Goal: Task Accomplishment & Management: Use online tool/utility

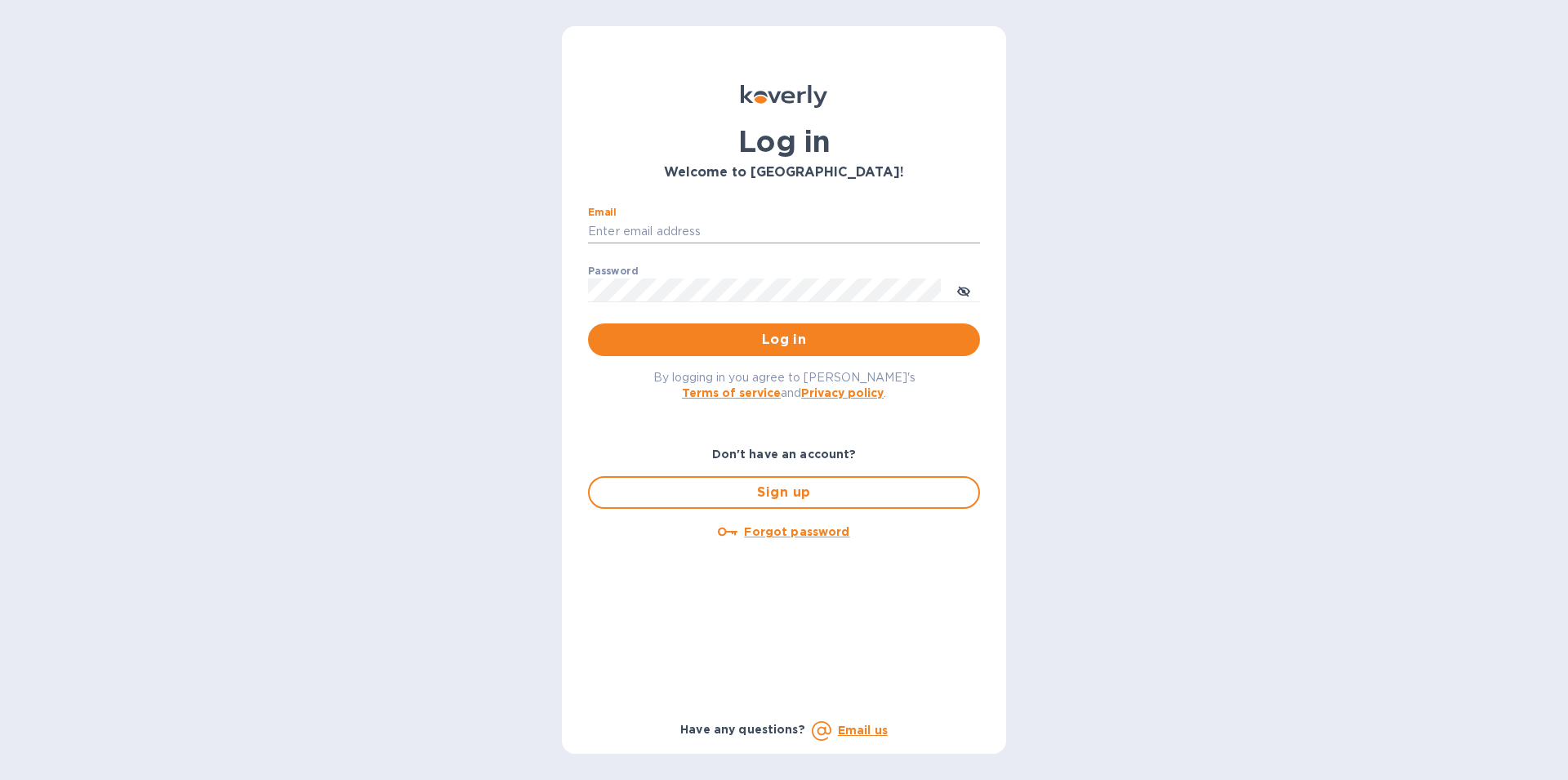
click at [600, 224] on input "Email" at bounding box center [784, 232] width 392 height 25
type input "[PERSON_NAME][EMAIL_ADDRESS][DOMAIN_NAME]"
click at [809, 343] on span "Log in" at bounding box center [784, 340] width 366 height 20
click at [707, 224] on input "Email" at bounding box center [784, 232] width 392 height 25
type input "[PERSON_NAME][EMAIL_ADDRESS][DOMAIN_NAME]"
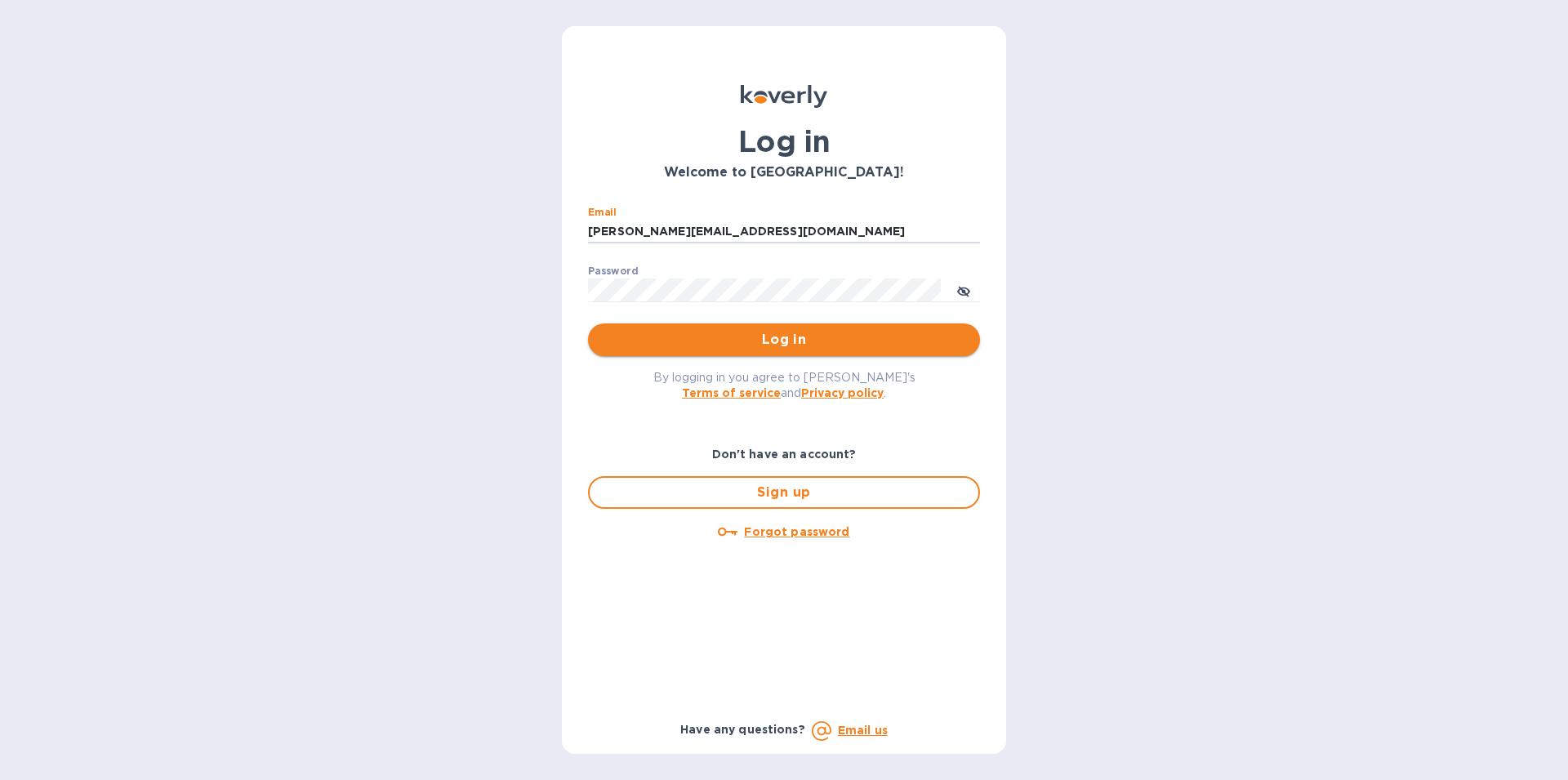
click at [753, 346] on span "Log in" at bounding box center [784, 340] width 366 height 20
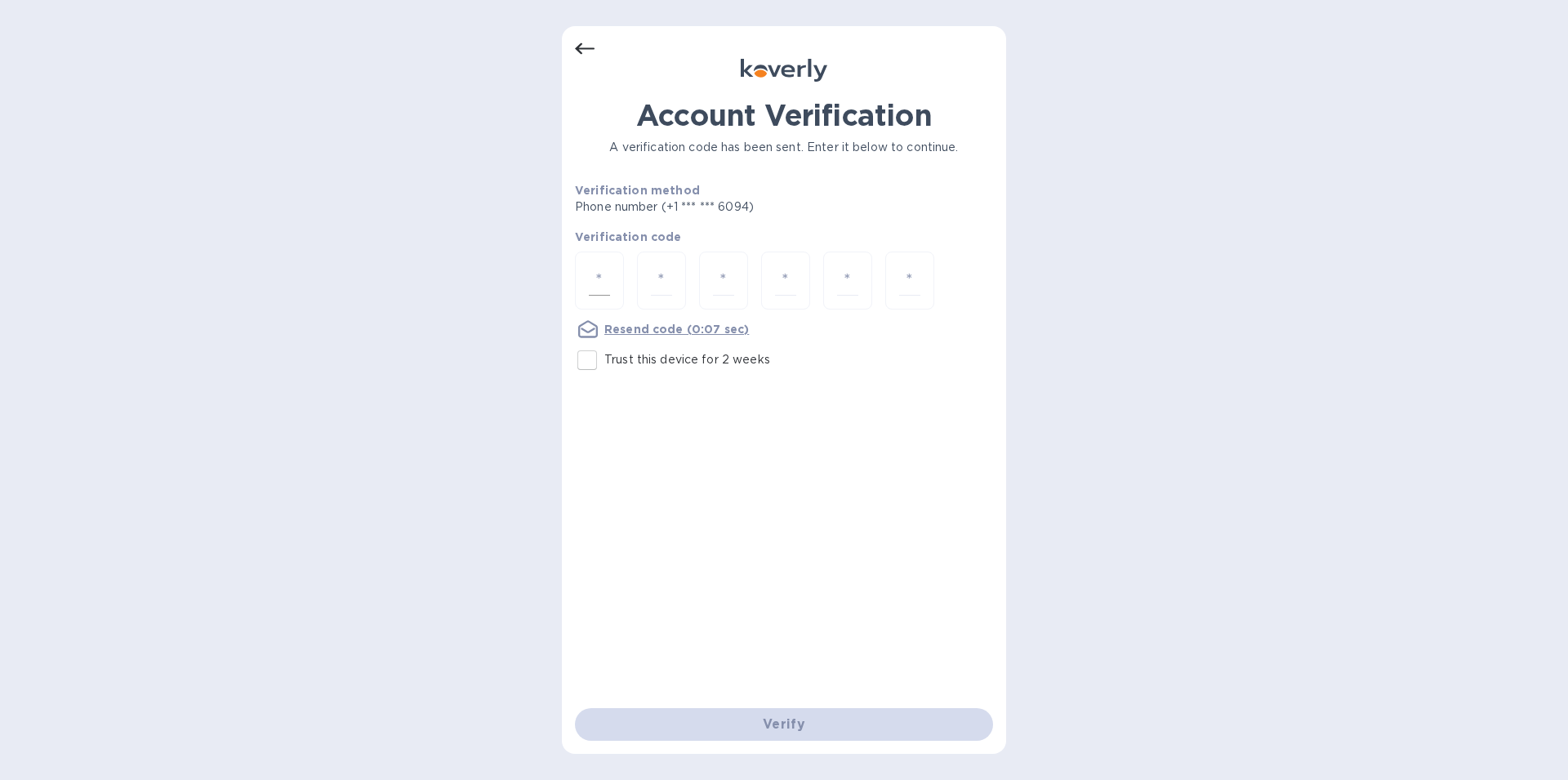
click at [611, 273] on div at bounding box center [600, 280] width 49 height 58
type input "1"
type input "9"
type input "3"
type input "7"
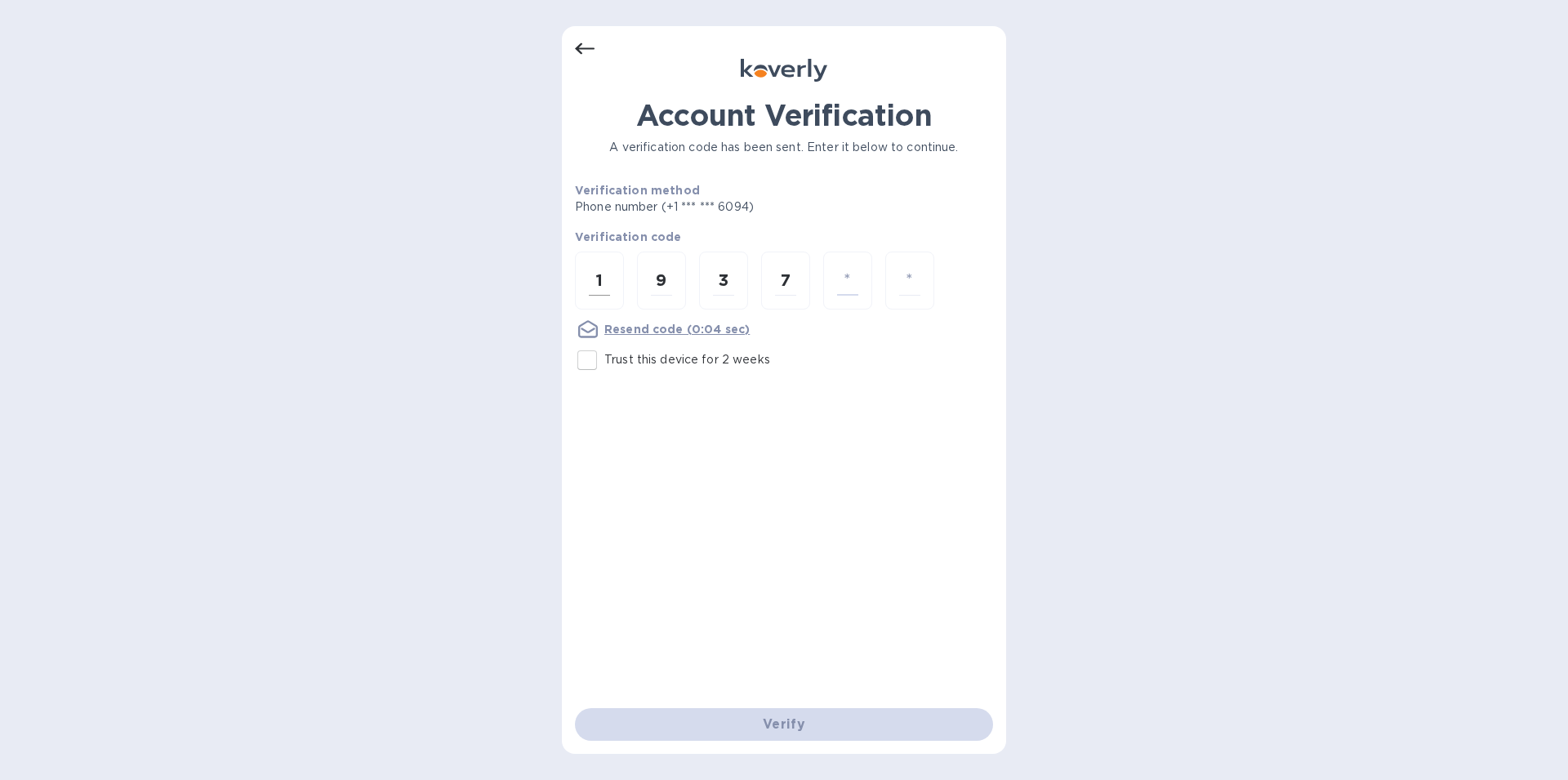
type input "1"
type input "7"
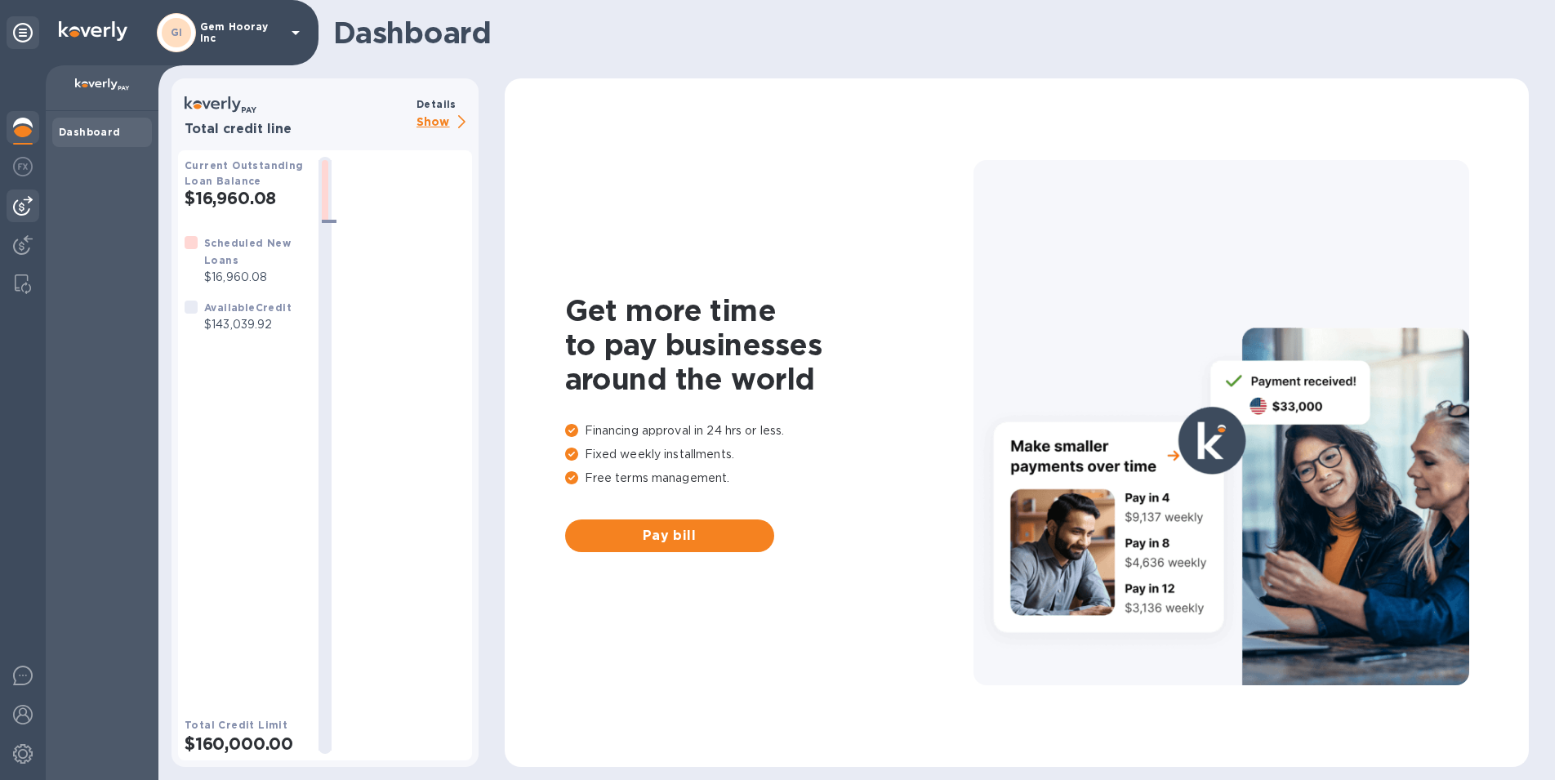
click at [32, 215] on img at bounding box center [23, 206] width 20 height 20
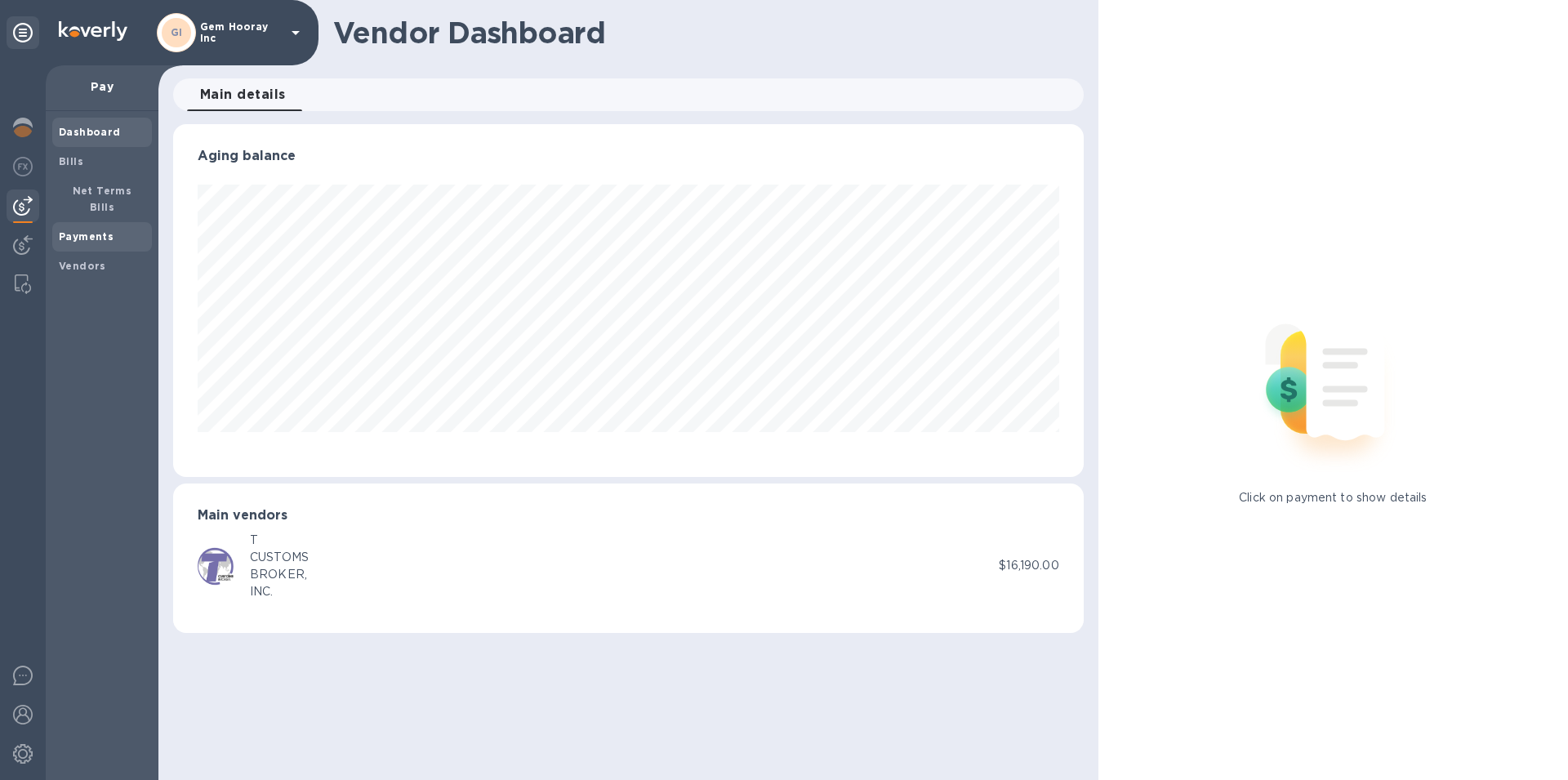
scroll to position [353, 909]
click at [85, 231] on b "Payments" at bounding box center [86, 236] width 55 height 12
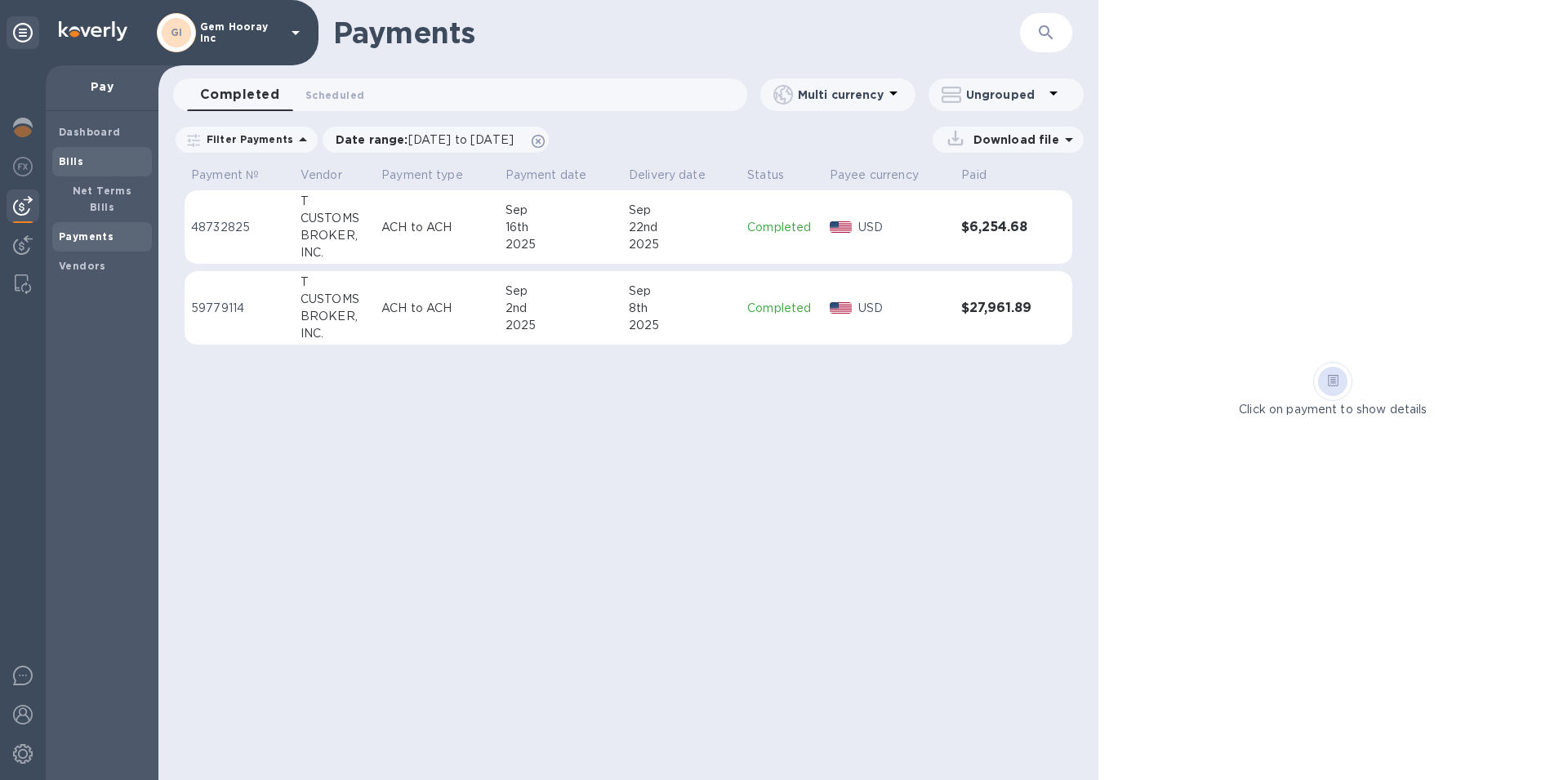
click at [92, 171] on div "Bills" at bounding box center [102, 162] width 100 height 29
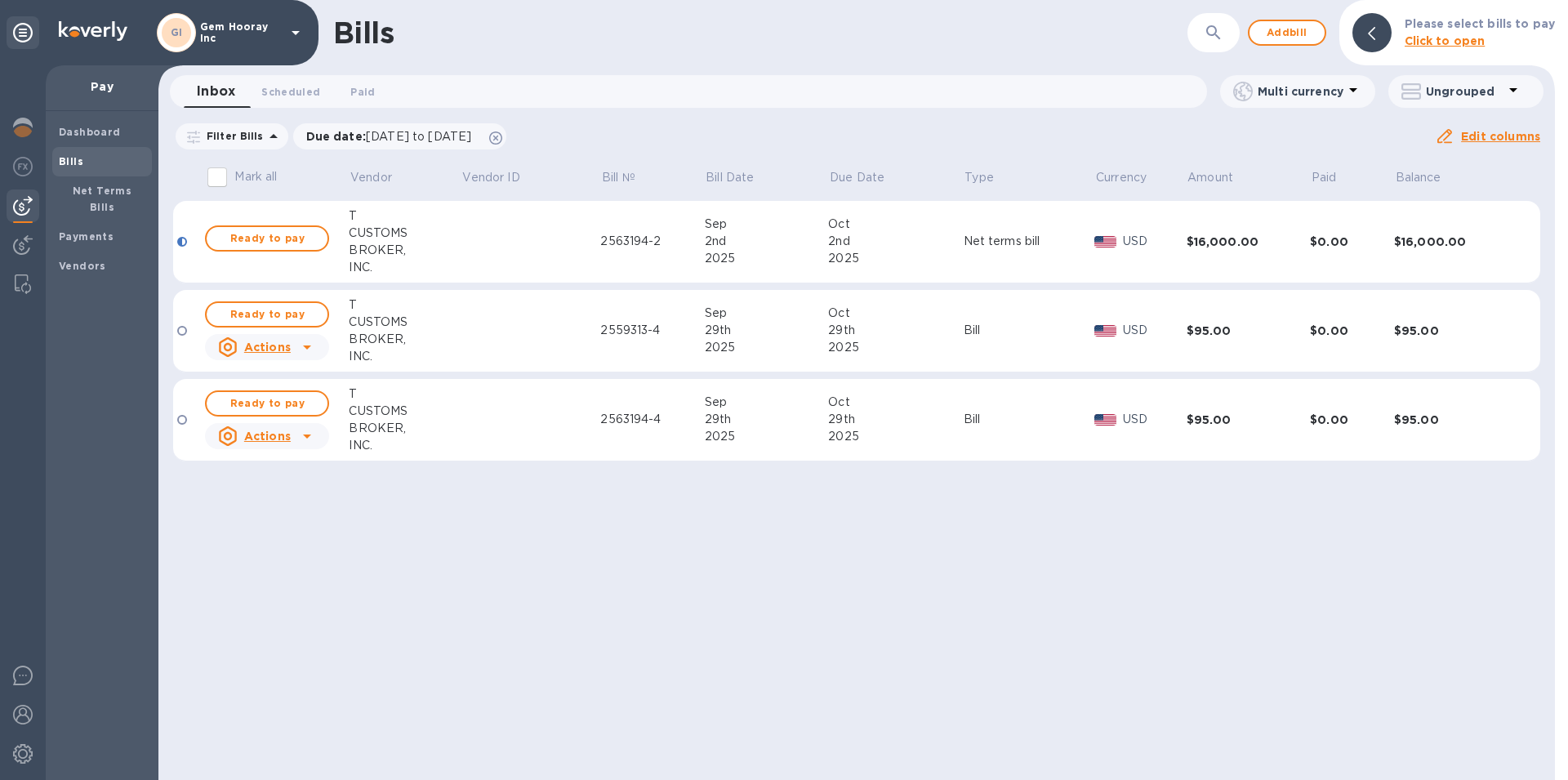
click at [186, 333] on div at bounding box center [182, 331] width 10 height 10
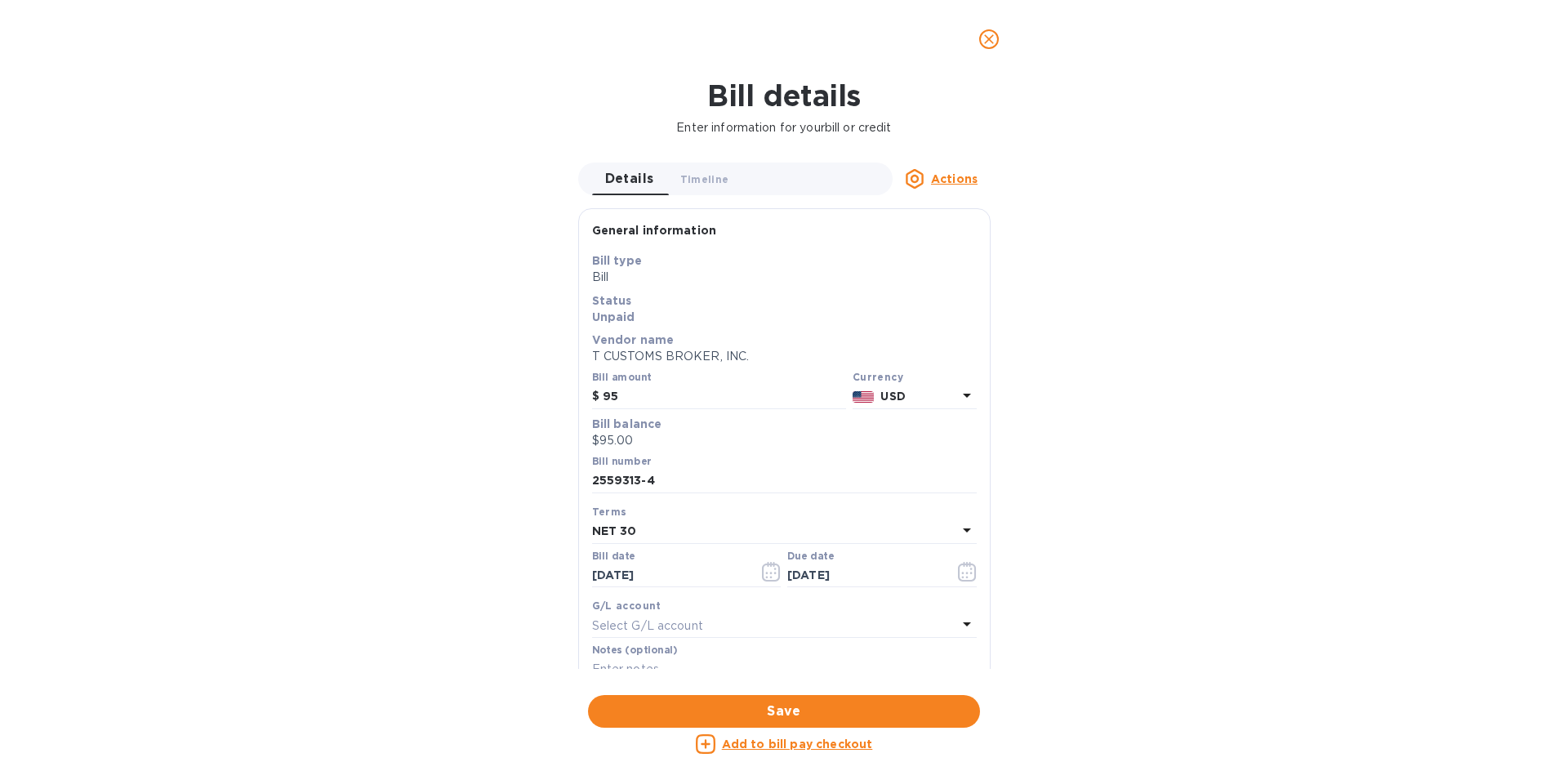
click at [992, 37] on icon "close" at bounding box center [989, 39] width 10 height 10
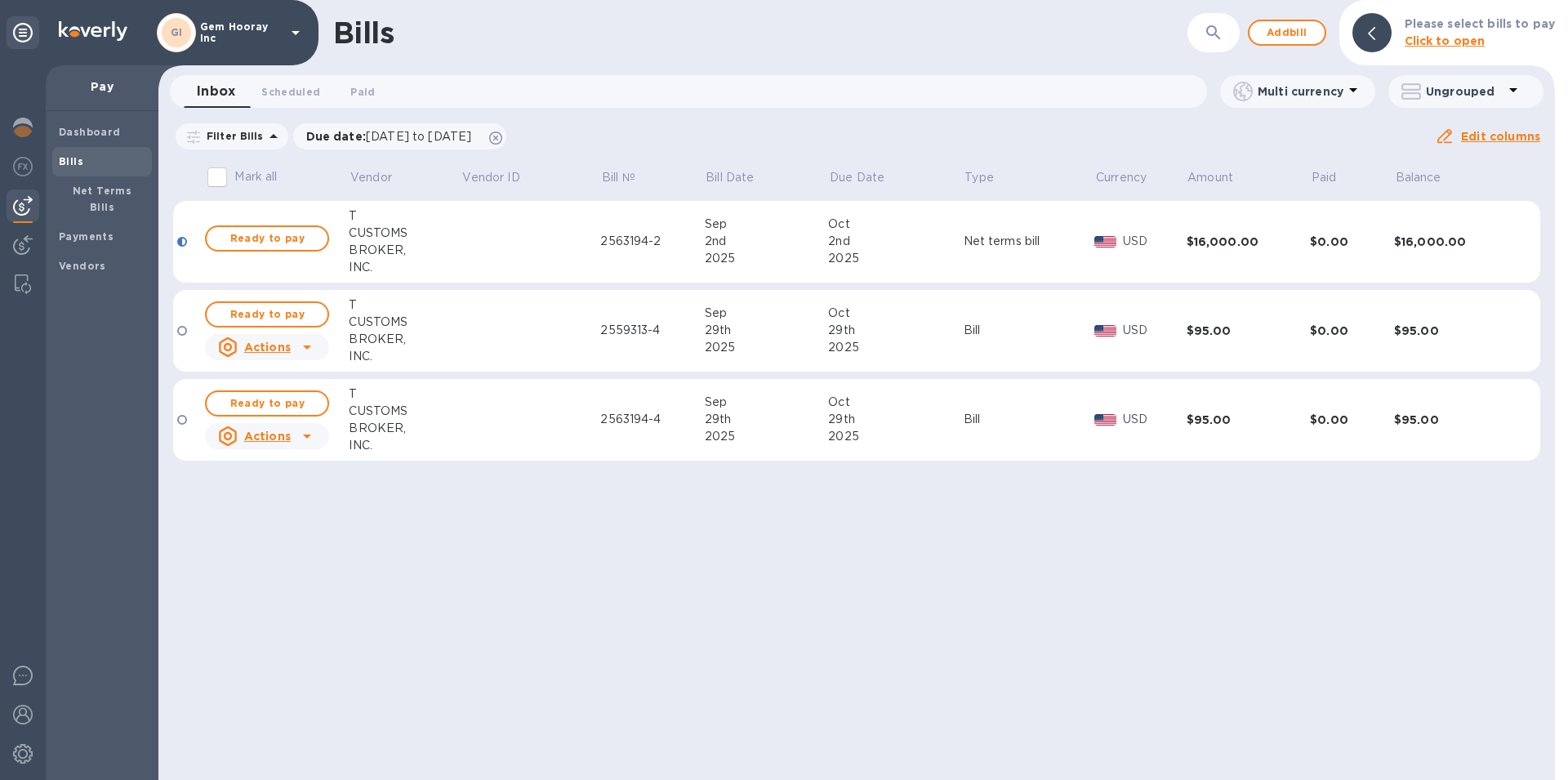
click at [212, 174] on input "Mark all" at bounding box center [217, 177] width 34 height 34
click at [218, 177] on input "Mark all" at bounding box center [217, 177] width 34 height 34
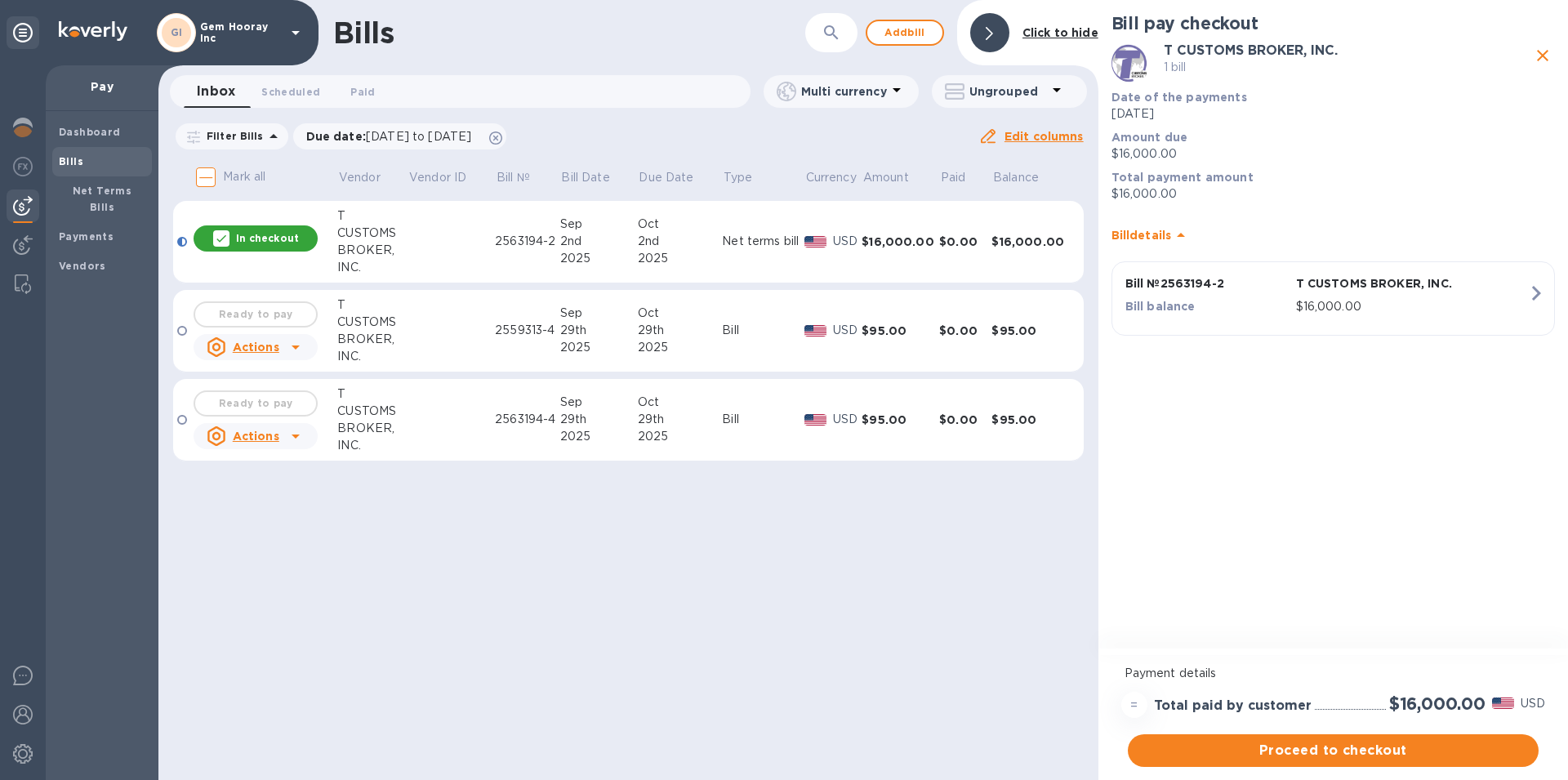
drag, startPoint x: 1304, startPoint y: 764, endPoint x: 567, endPoint y: 593, distance: 756.6
click at [567, 593] on div "Bills ​ Add bill Click to hide Inbox 0 Scheduled 0 Paid 0 Multi currency Ungrou…" at bounding box center [863, 390] width 1409 height 780
click at [262, 318] on div "Ready to pay" at bounding box center [256, 315] width 131 height 33
click at [1548, 55] on icon "close" at bounding box center [1543, 56] width 20 height 20
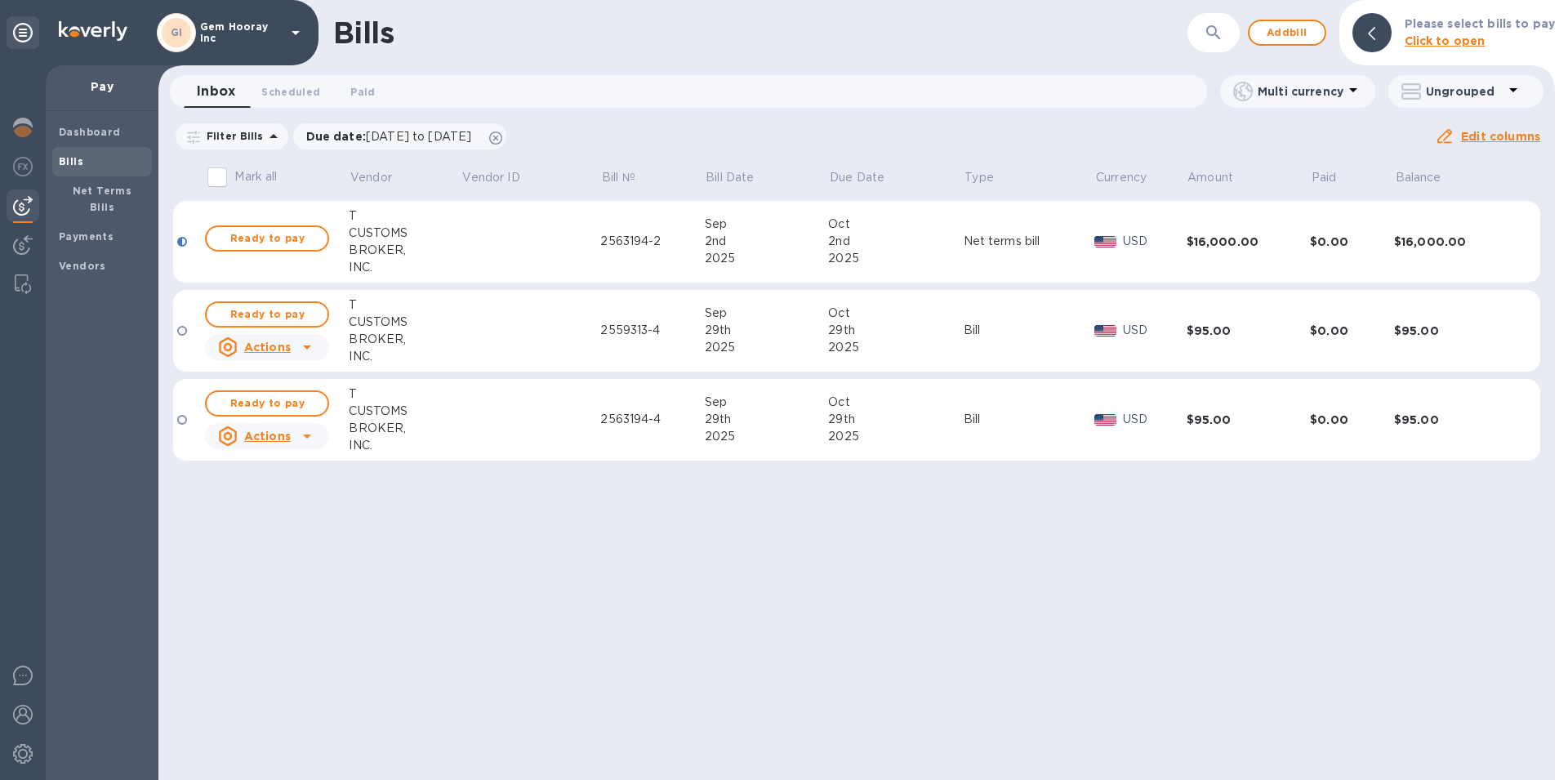
click at [210, 175] on input "Mark all" at bounding box center [217, 177] width 34 height 34
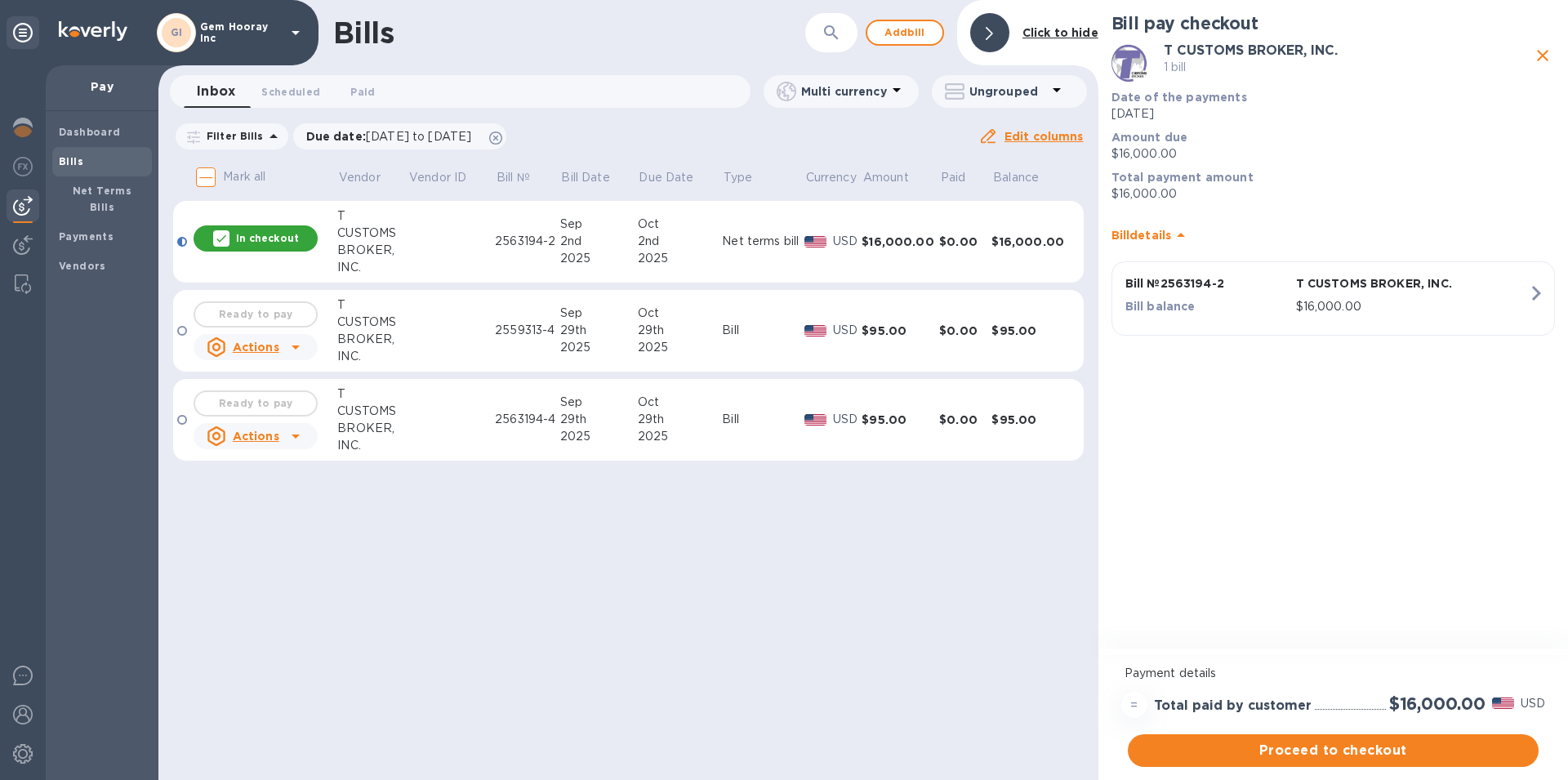
click at [180, 331] on div at bounding box center [182, 331] width 10 height 10
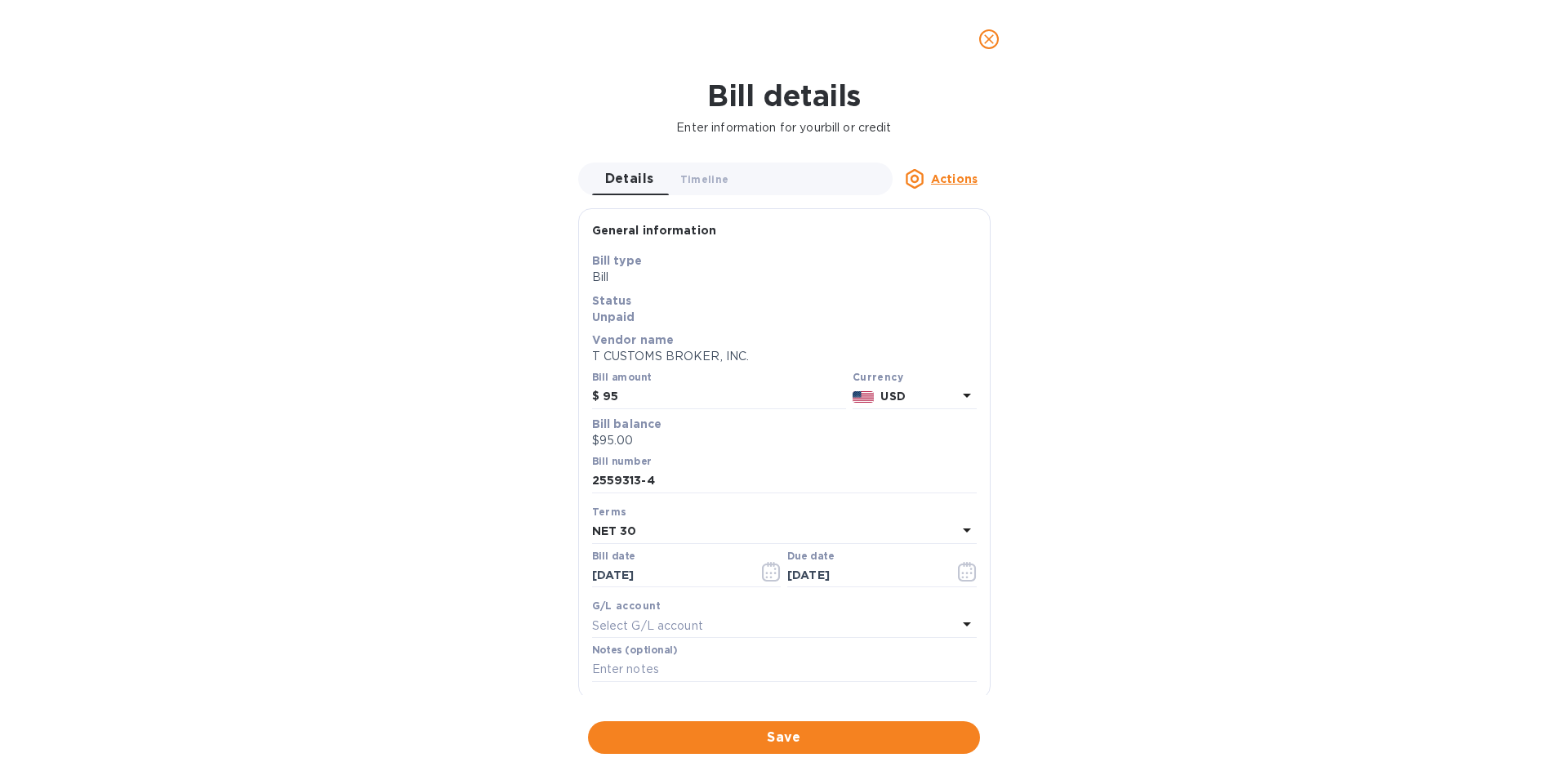
click at [989, 41] on icon "close" at bounding box center [989, 39] width 16 height 16
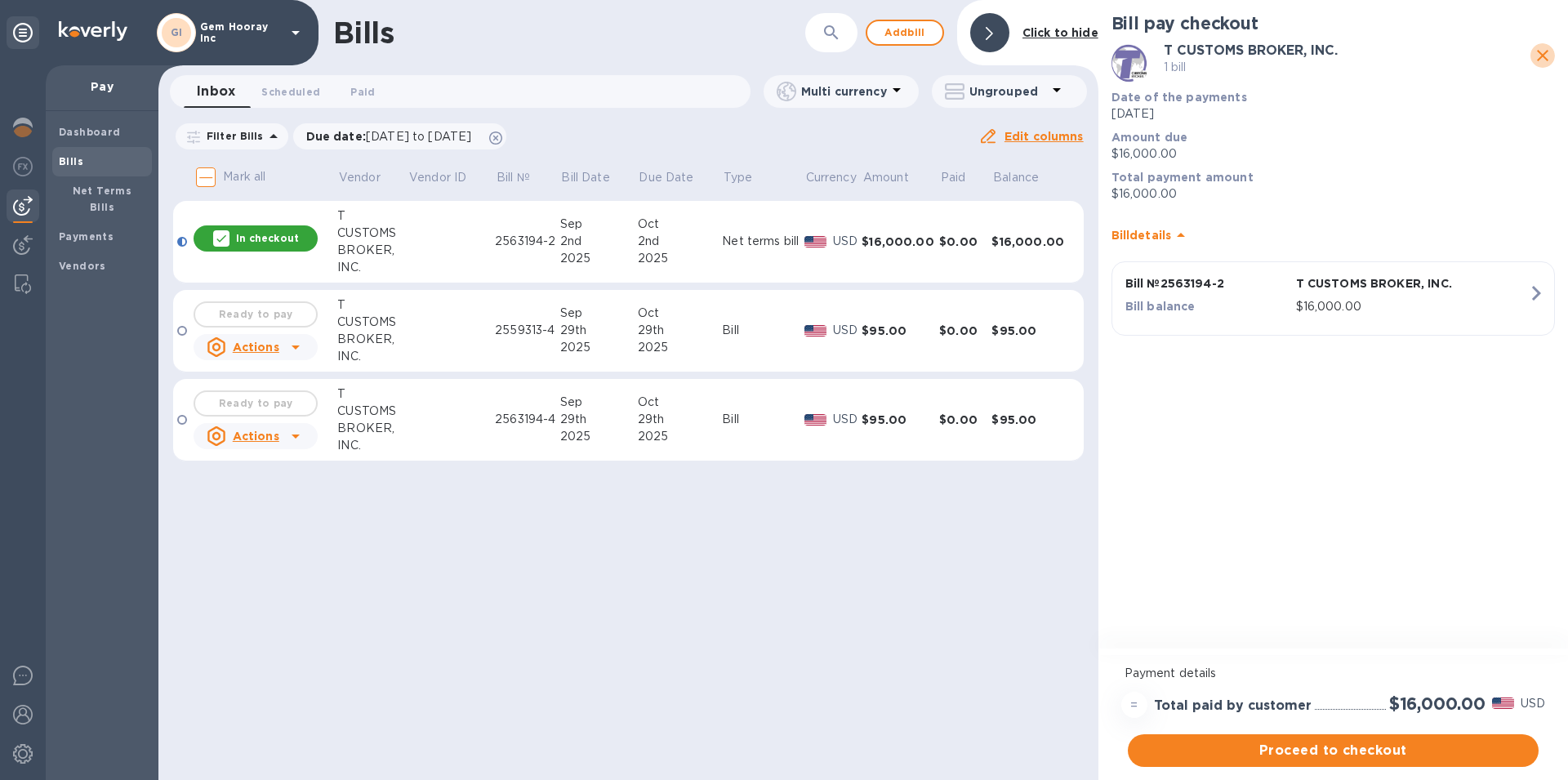
click at [1548, 55] on icon "close" at bounding box center [1543, 56] width 20 height 20
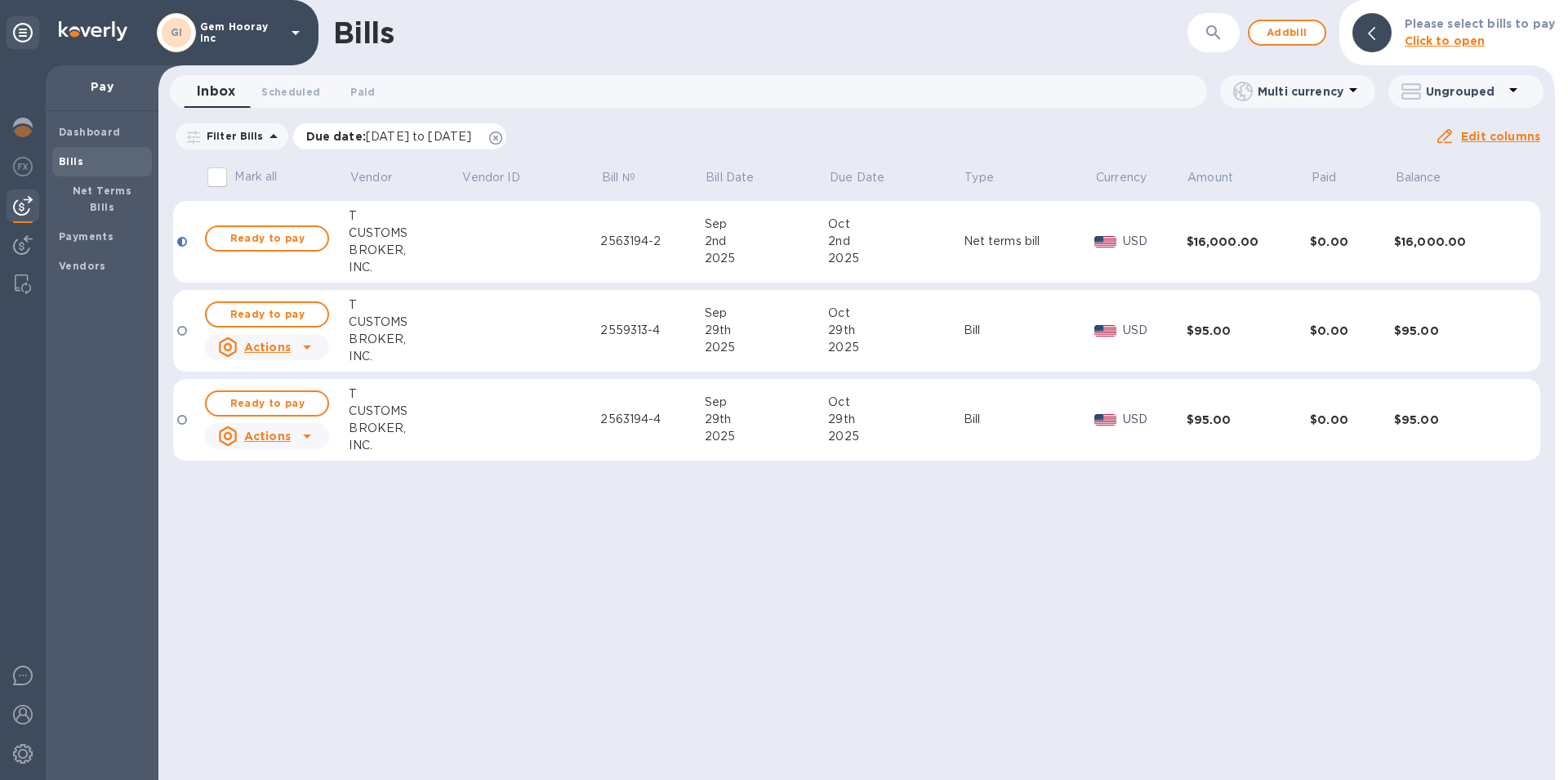
click at [377, 137] on span "08/01/2025 to 11/29/2025" at bounding box center [418, 137] width 105 height 13
click at [611, 130] on div "Filter Bills Due date : 08/01/2025 to 11/29/2025 Amount Paid Balance" at bounding box center [804, 137] width 1262 height 31
click at [294, 347] on div at bounding box center [307, 347] width 26 height 26
click at [317, 553] on div at bounding box center [784, 390] width 1568 height 780
click at [184, 418] on div at bounding box center [182, 420] width 10 height 10
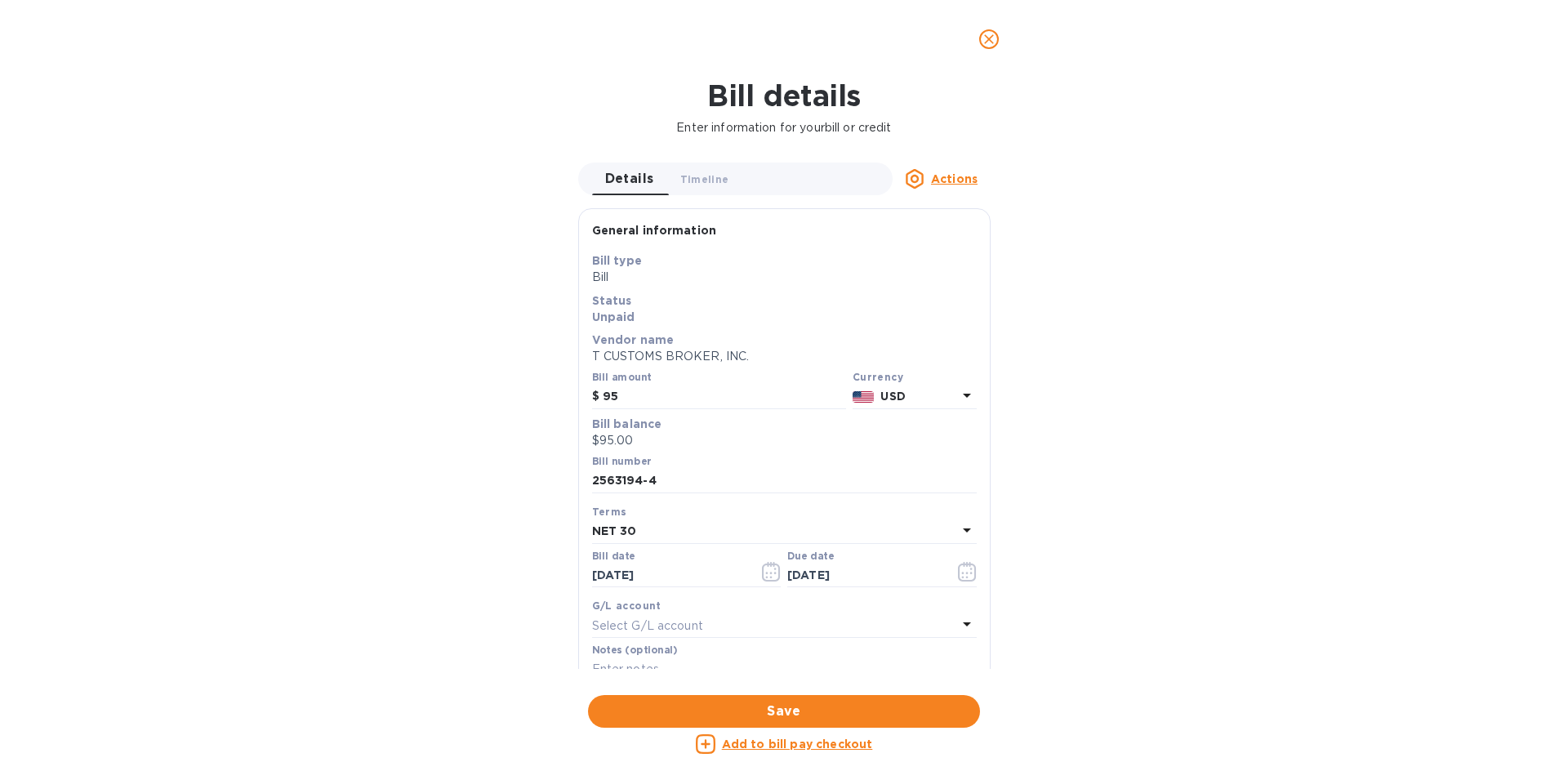
click at [771, 744] on u "Add to bill pay checkout" at bounding box center [797, 744] width 151 height 13
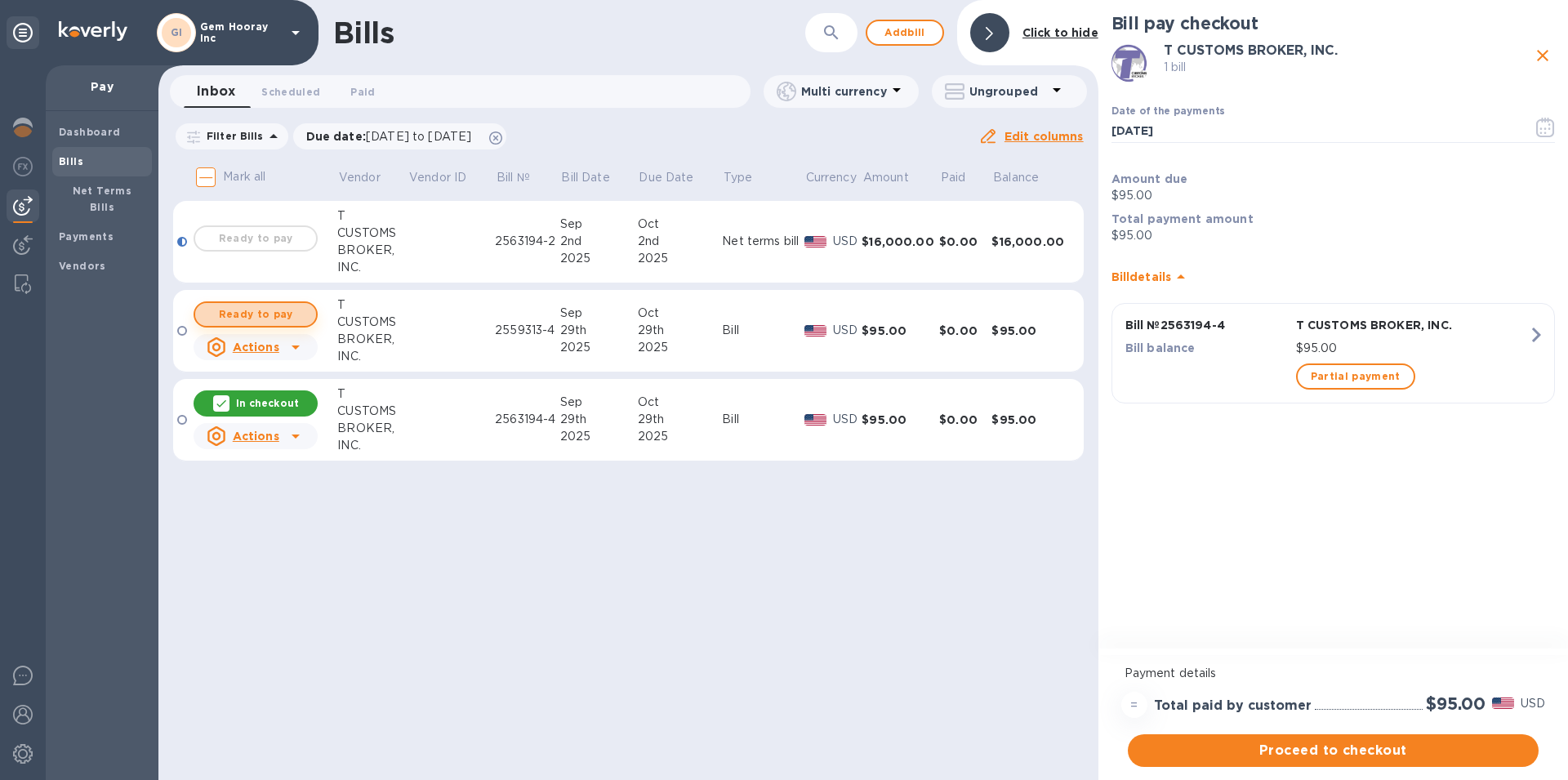
click at [218, 315] on span "Ready to pay" at bounding box center [256, 315] width 95 height 20
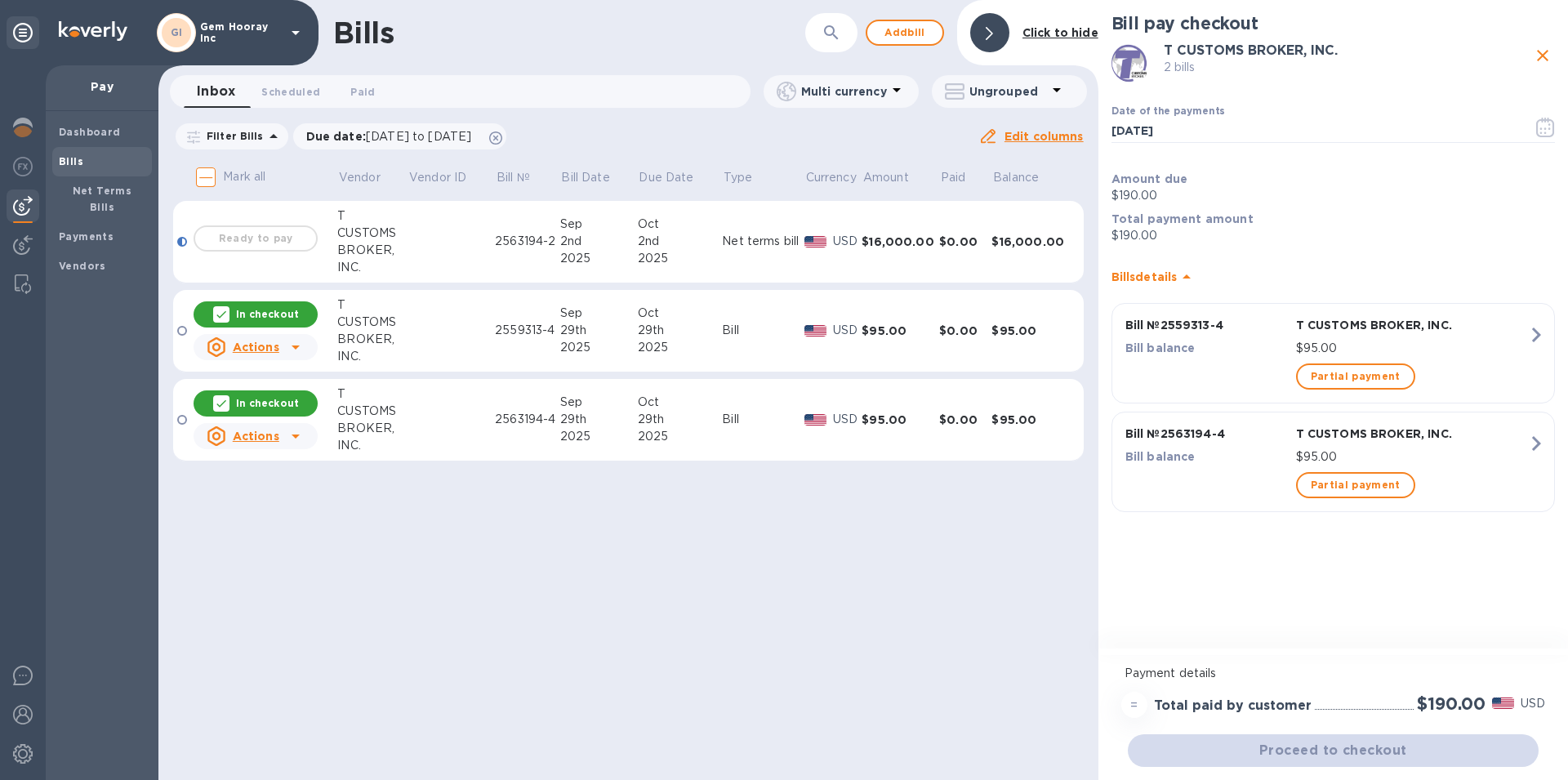
click at [230, 244] on div "Ready to pay" at bounding box center [256, 239] width 131 height 33
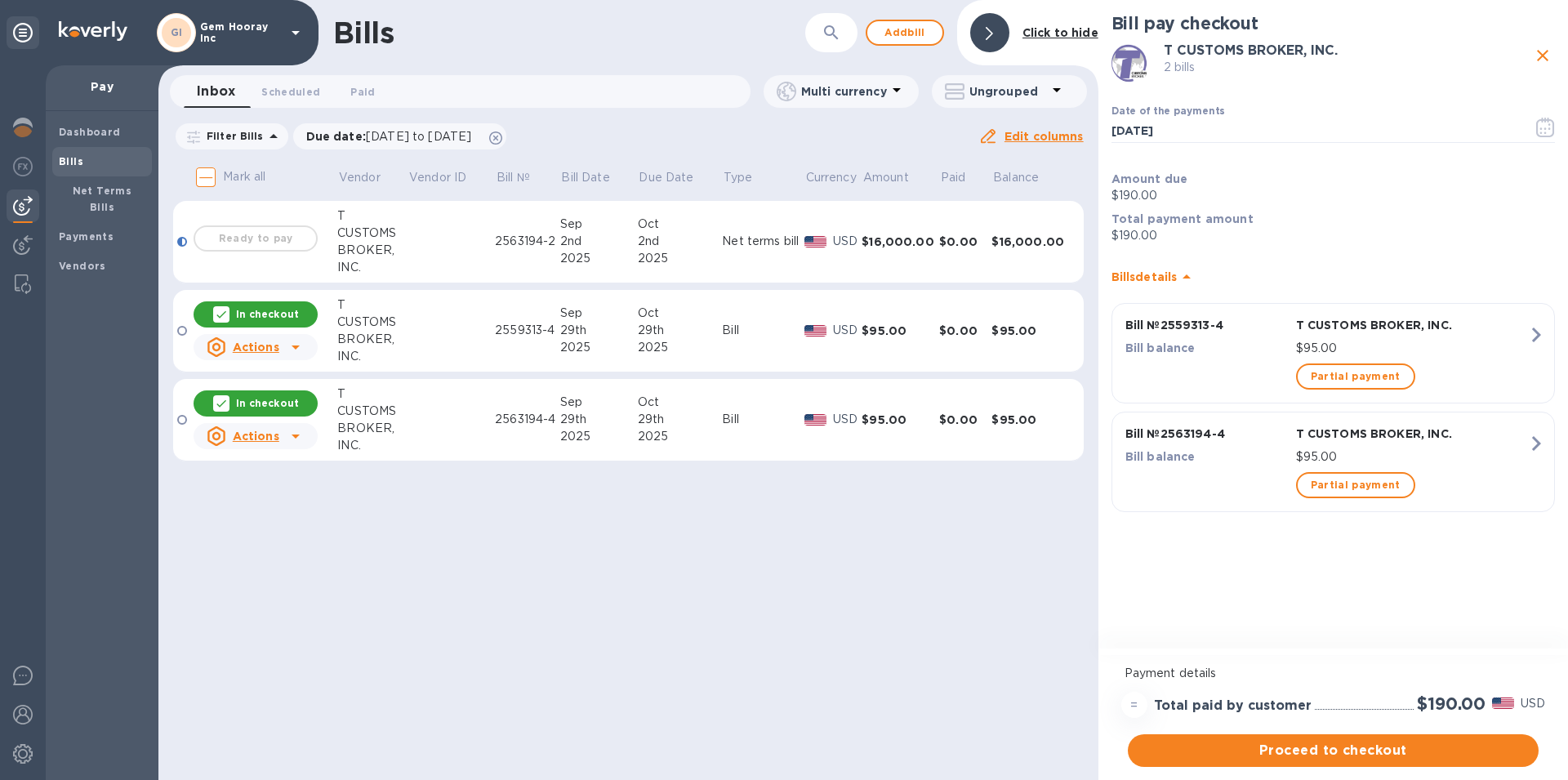
click at [229, 235] on div "Ready to pay" at bounding box center [256, 239] width 131 height 33
click at [180, 244] on div at bounding box center [182, 242] width 10 height 10
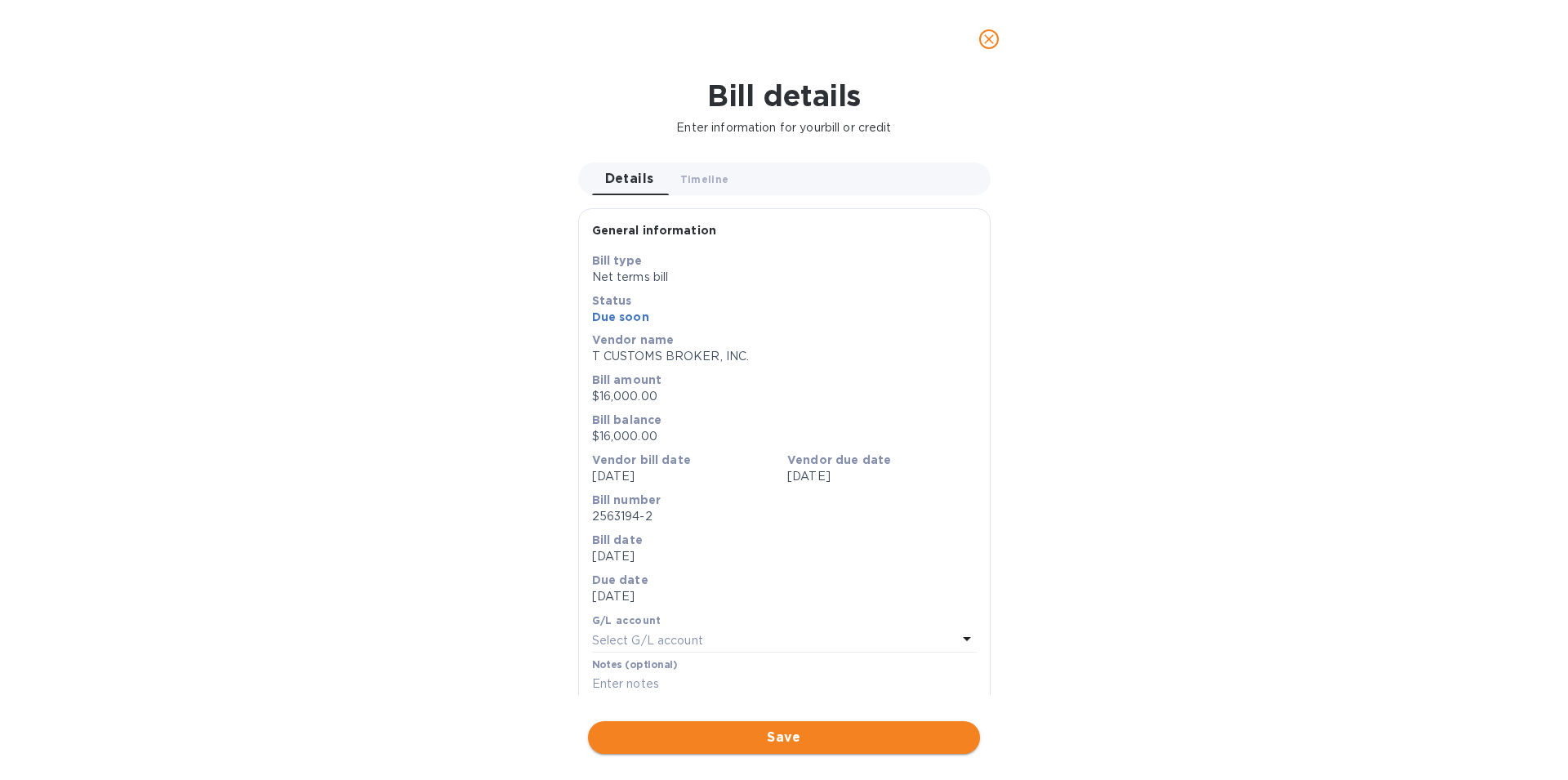
click at [728, 745] on span "Save" at bounding box center [784, 737] width 366 height 20
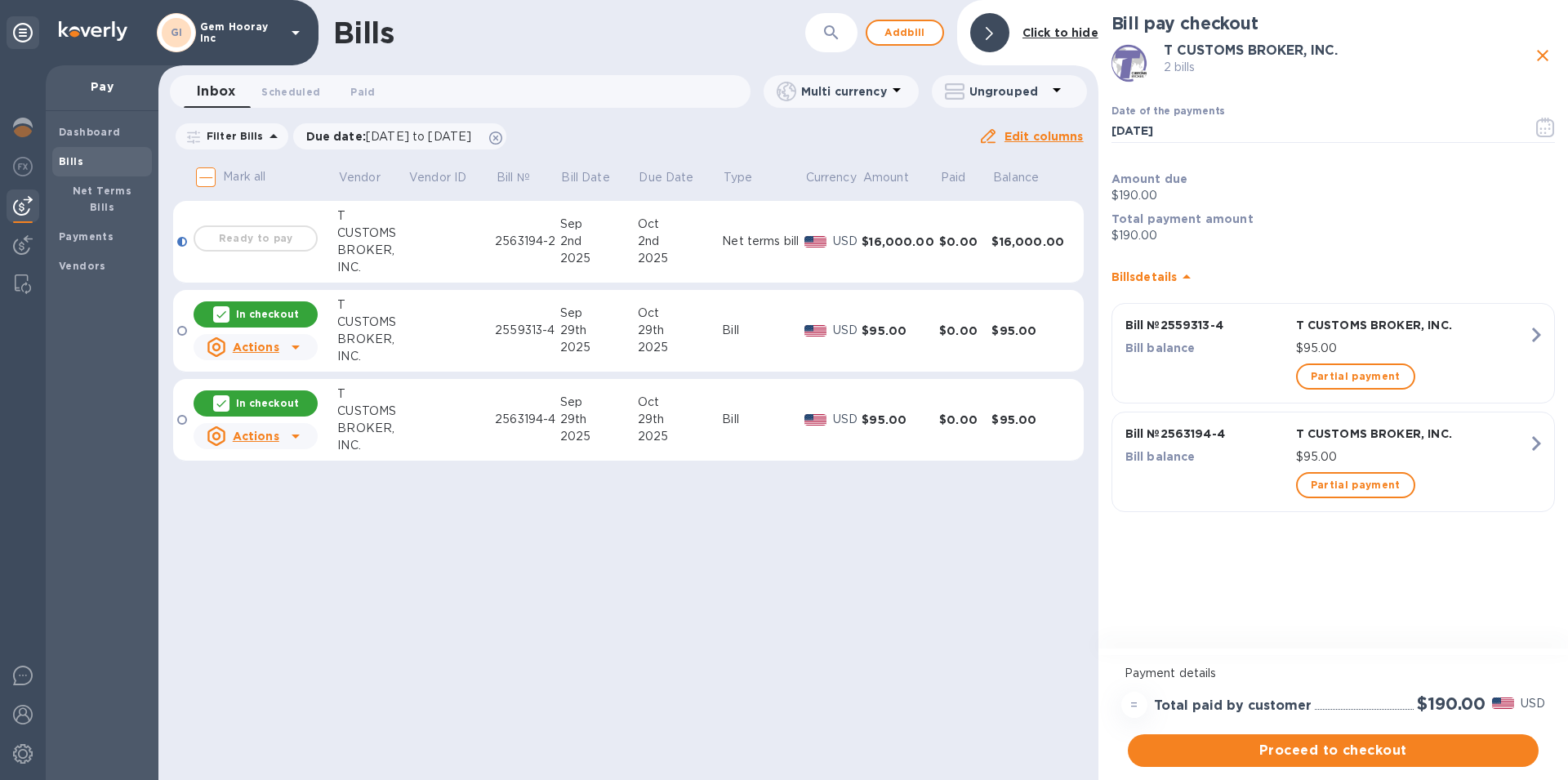
click at [241, 239] on div "Ready to pay" at bounding box center [256, 239] width 131 height 33
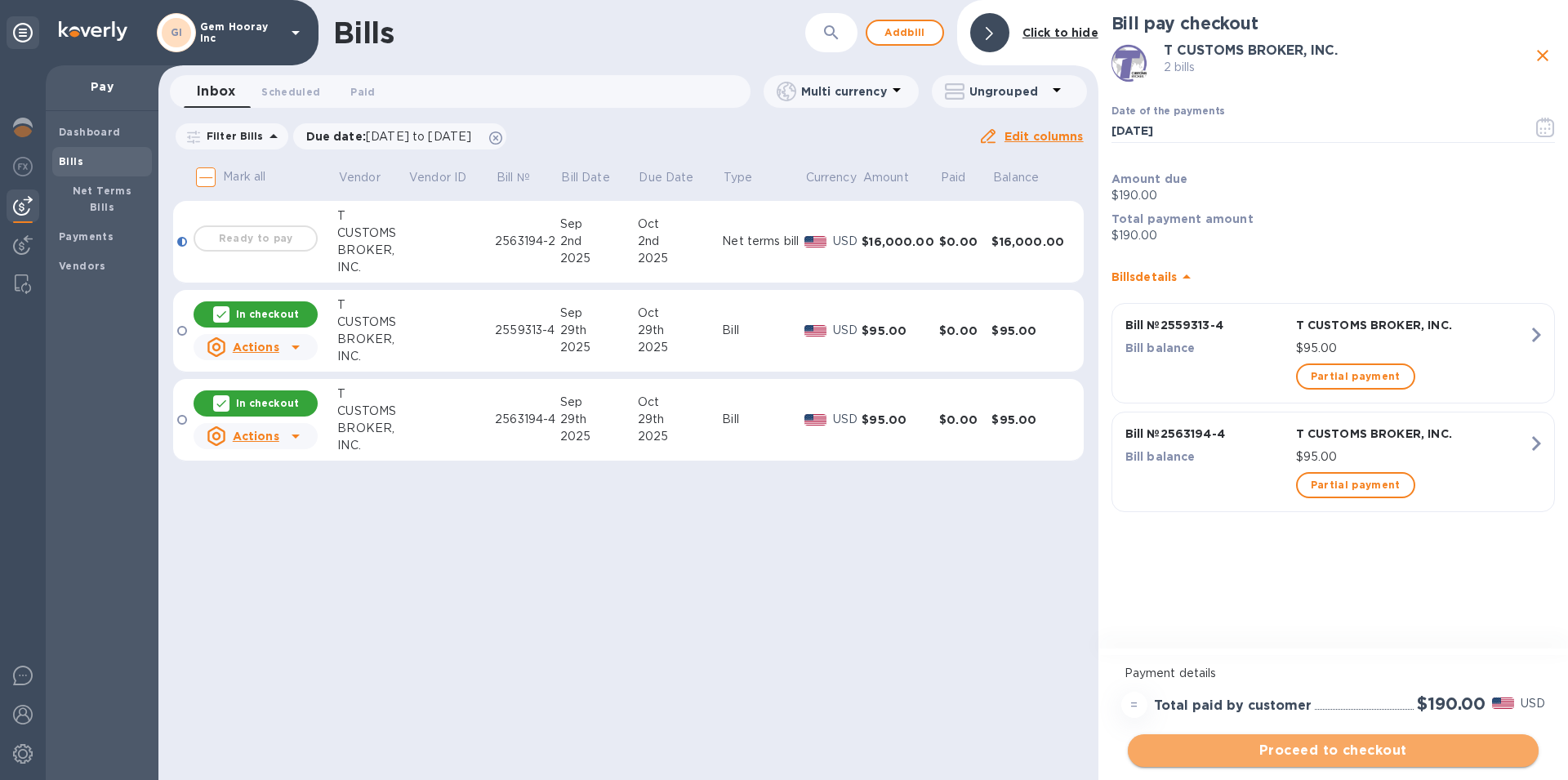
click at [1244, 745] on span "Proceed to checkout" at bounding box center [1333, 751] width 385 height 20
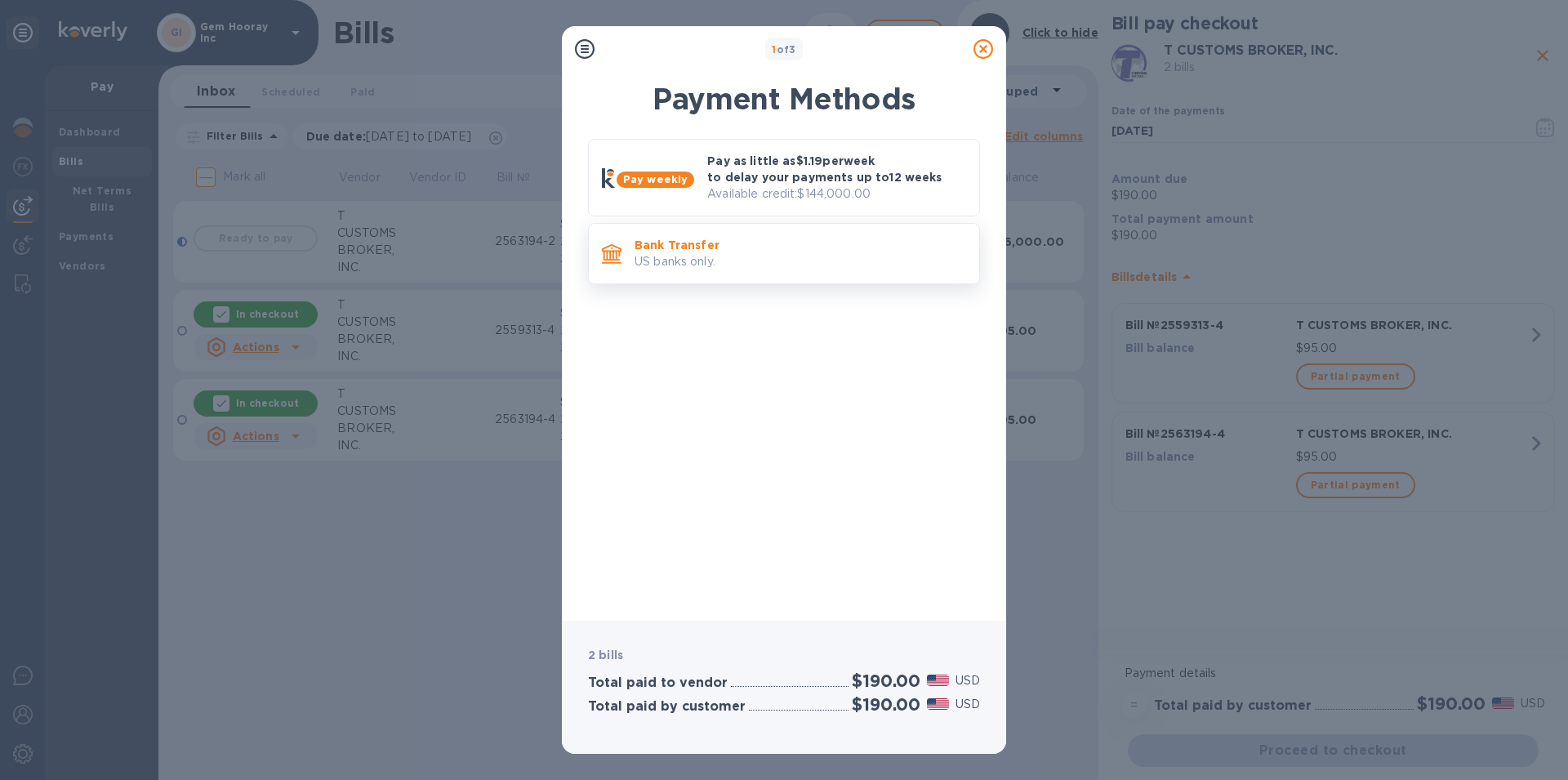
click at [739, 246] on p "Bank Transfer" at bounding box center [800, 245] width 332 height 16
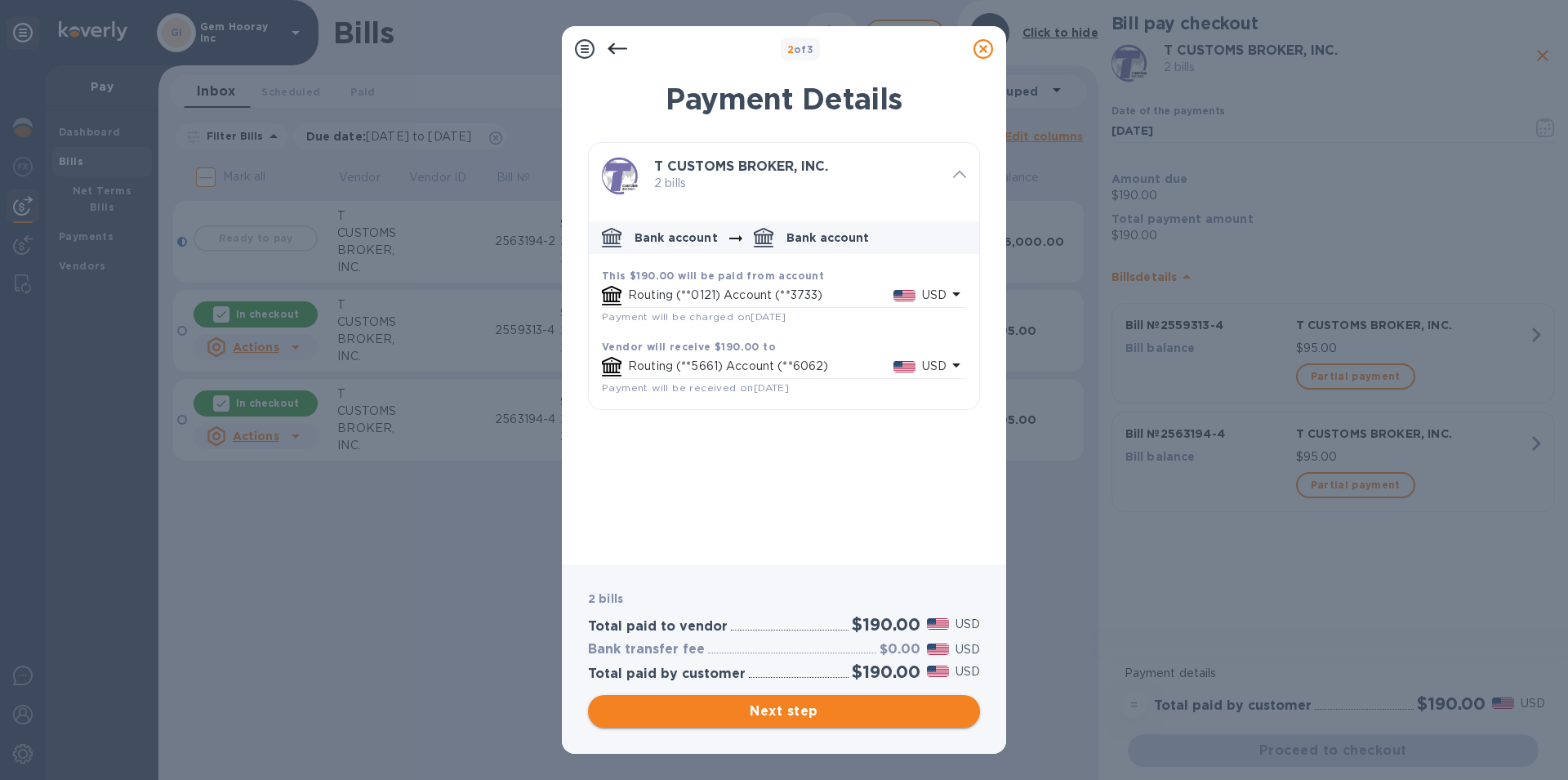
click at [818, 711] on span "Next step" at bounding box center [784, 711] width 366 height 20
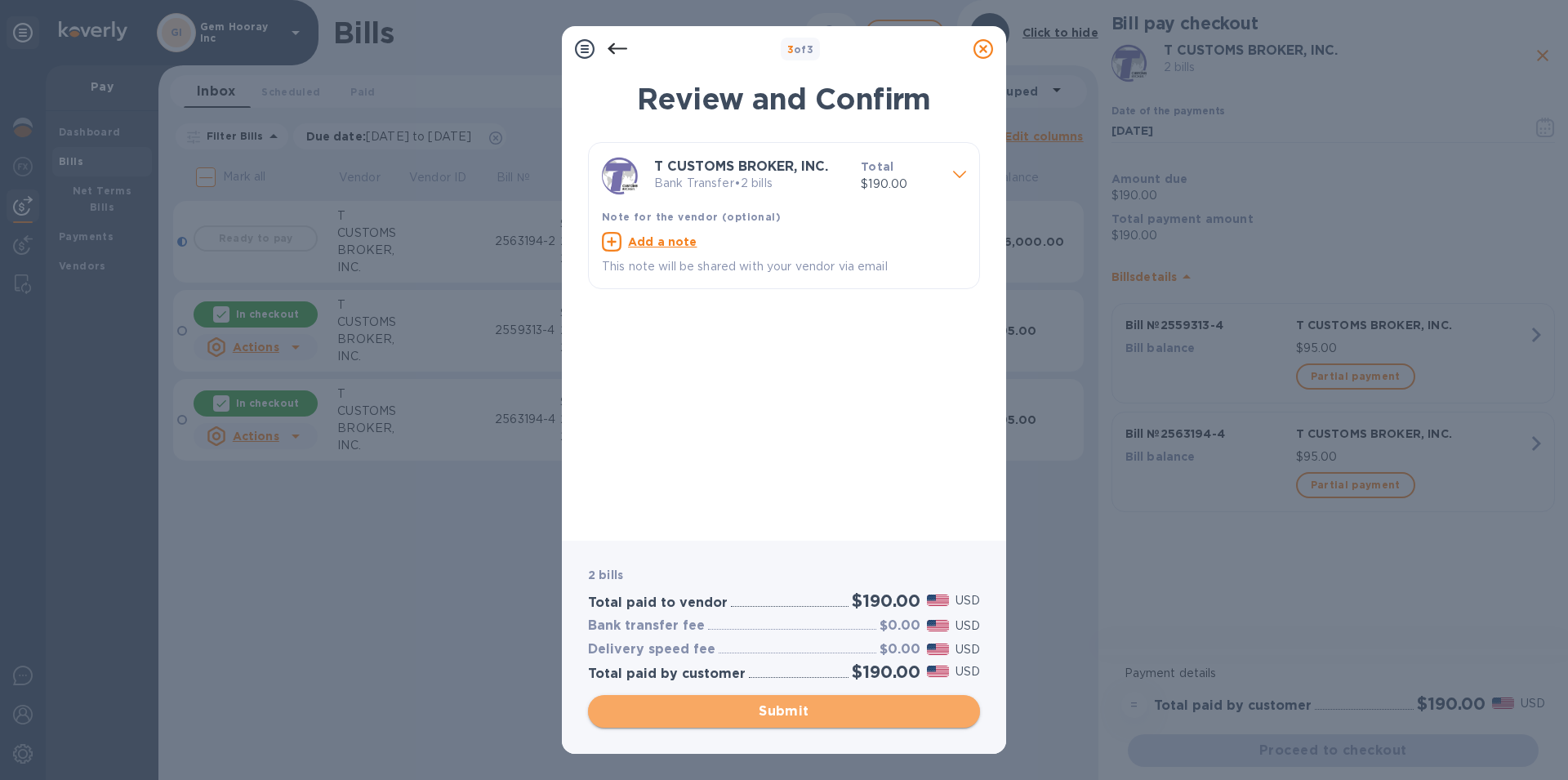
click at [818, 711] on span "Submit" at bounding box center [784, 711] width 366 height 20
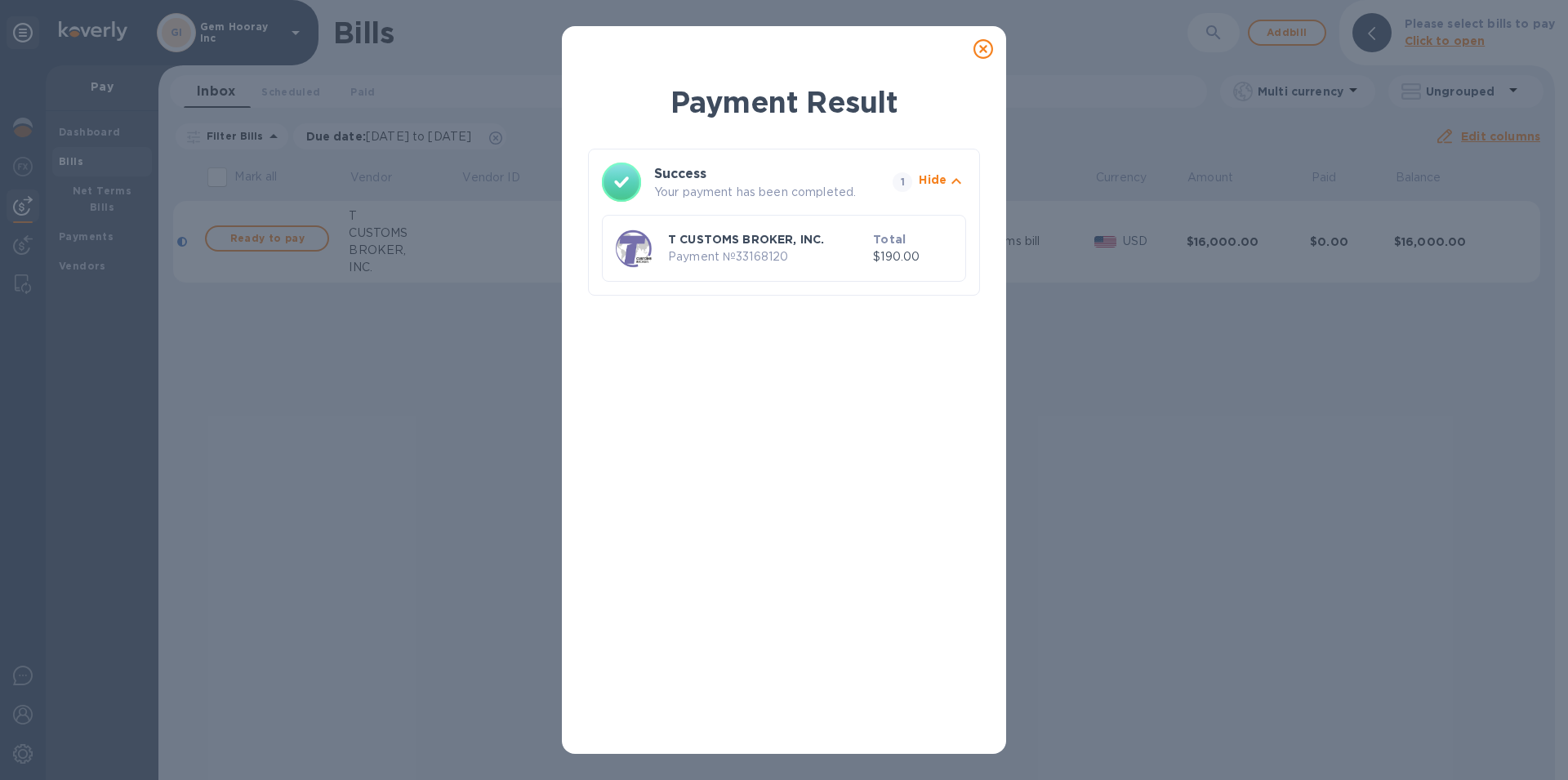
click at [982, 51] on icon at bounding box center [983, 49] width 20 height 20
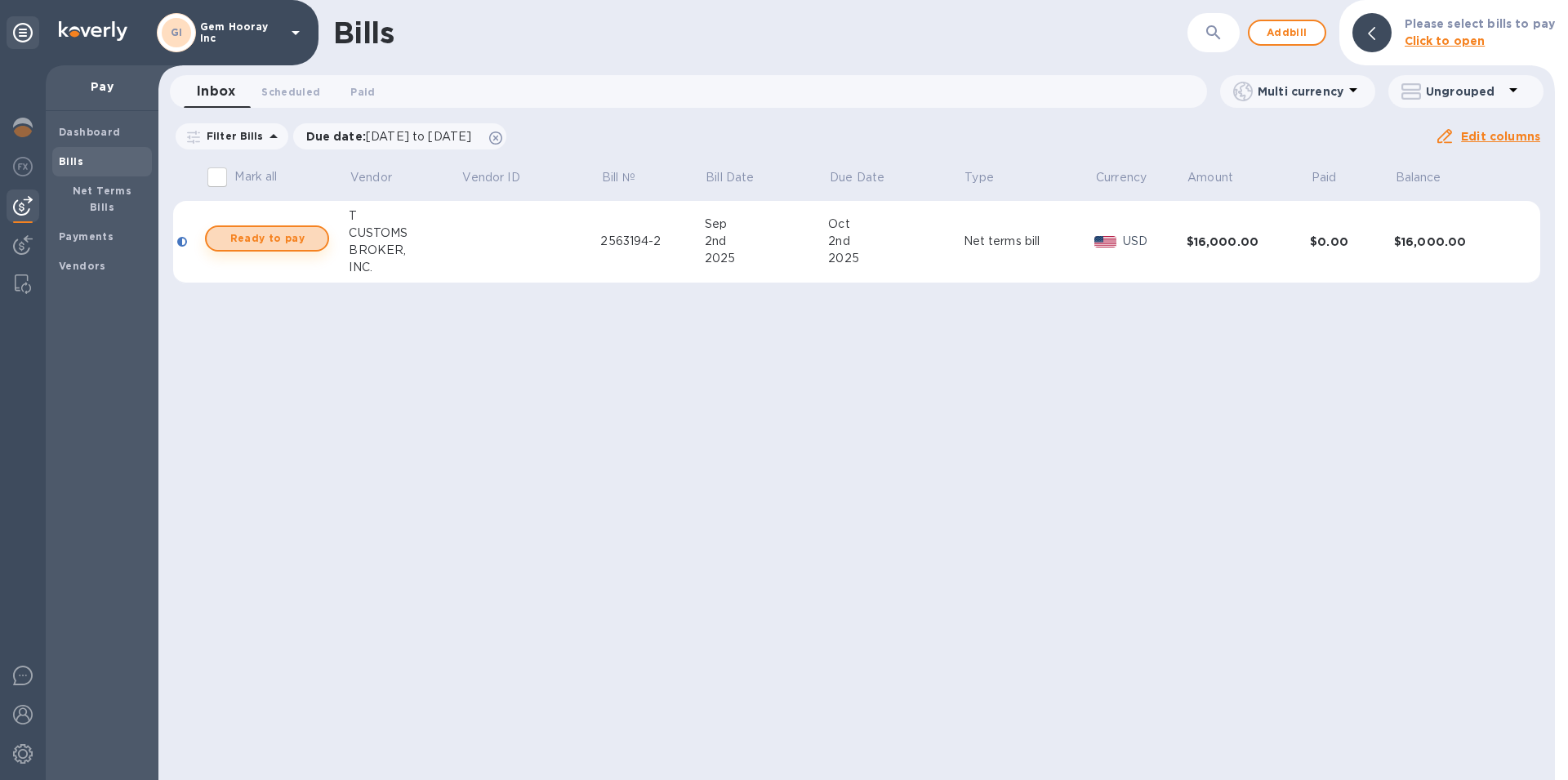
click at [290, 234] on span "Ready to pay" at bounding box center [267, 239] width 95 height 20
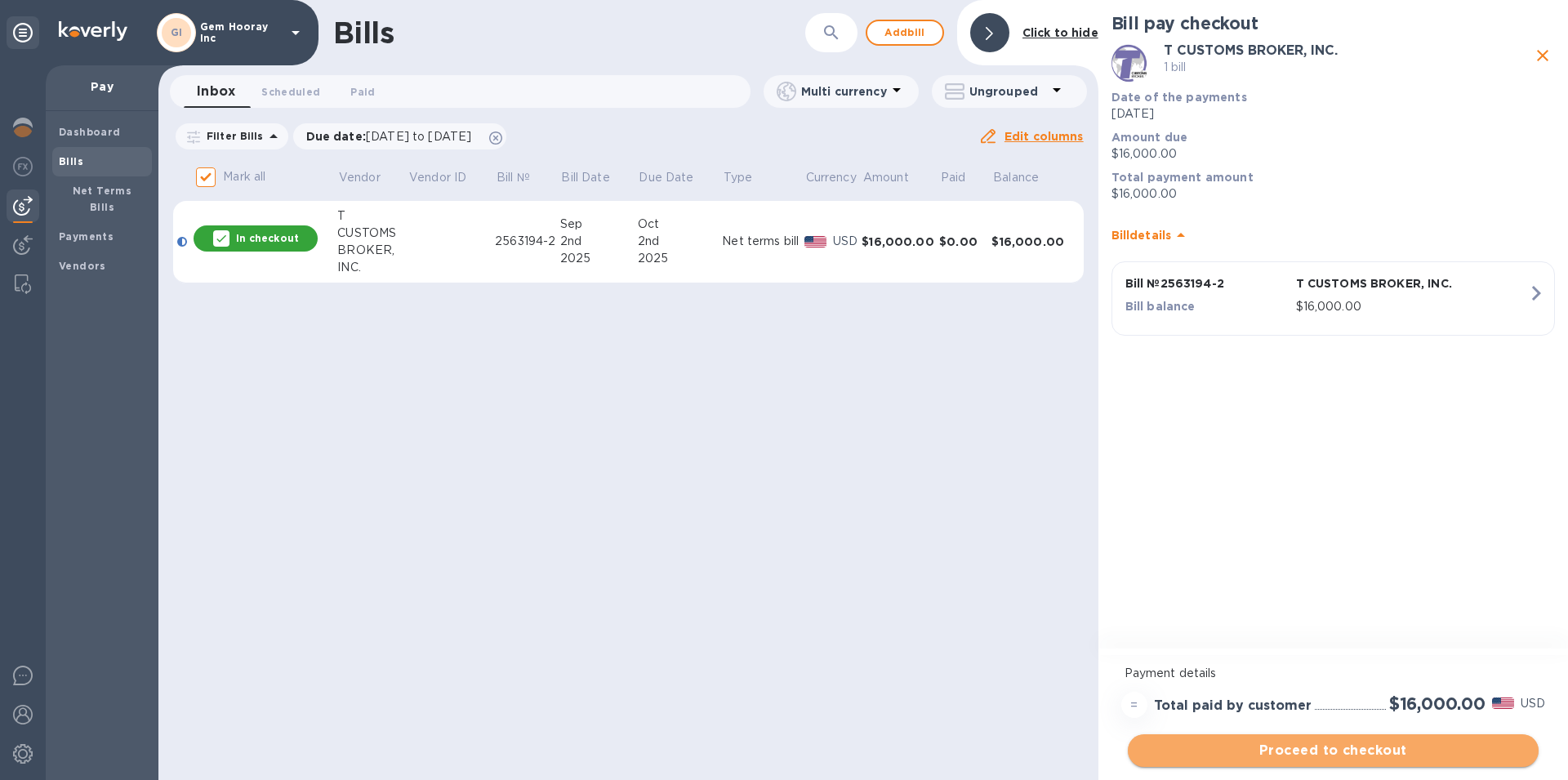
click at [1347, 746] on span "Proceed to checkout" at bounding box center [1333, 751] width 385 height 20
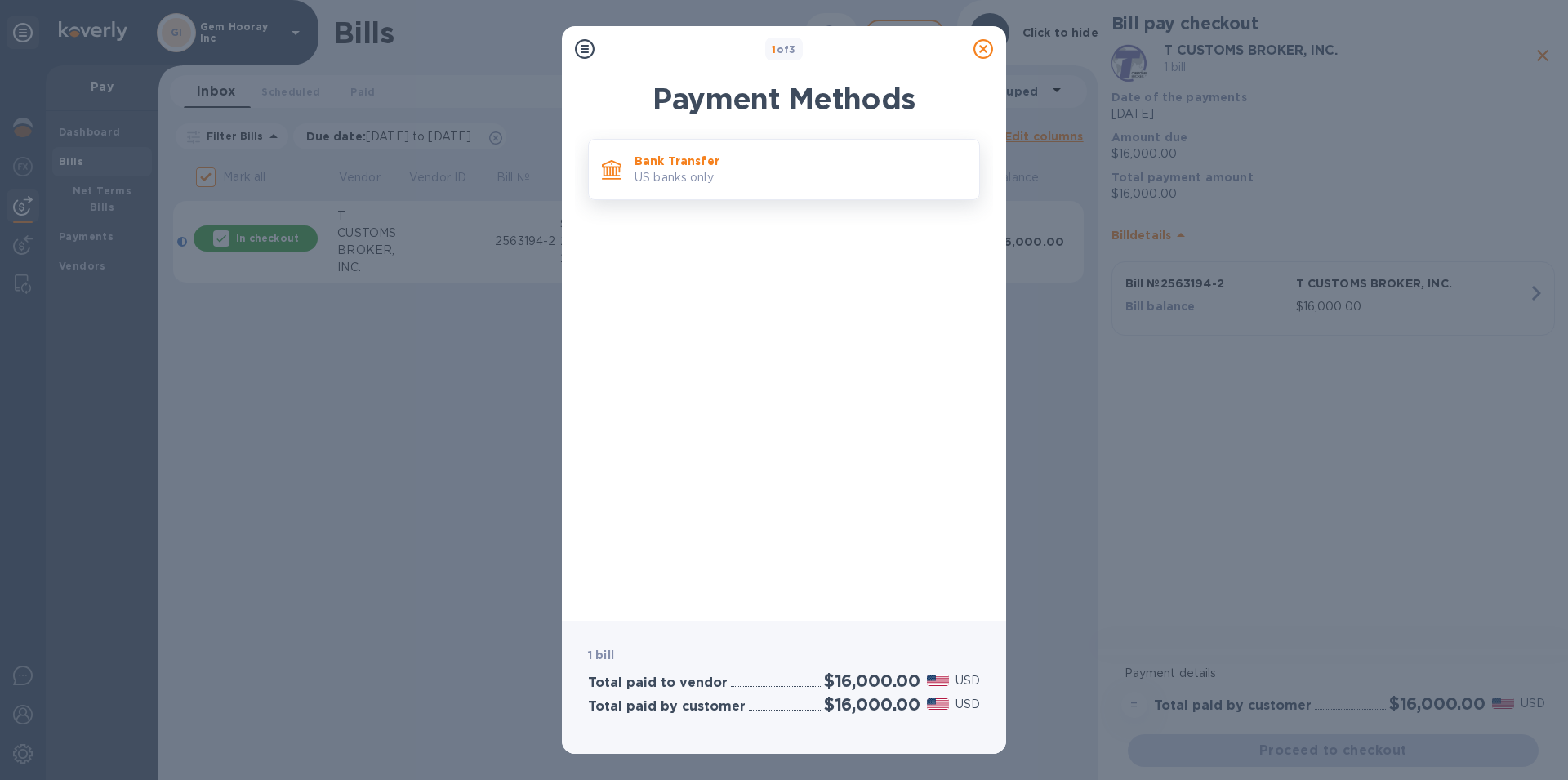
click at [740, 155] on p "Bank Transfer" at bounding box center [800, 161] width 332 height 16
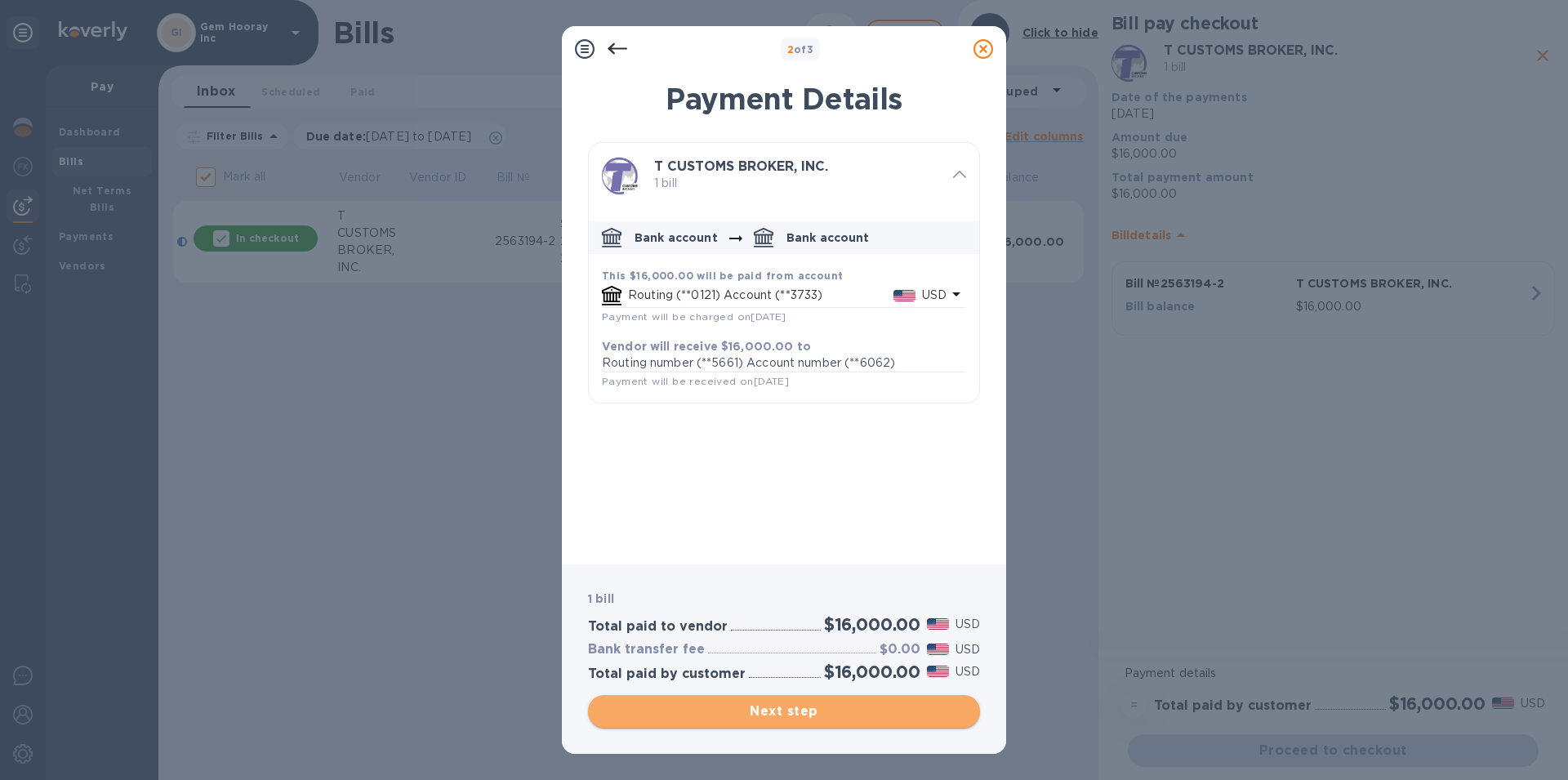
click at [855, 719] on span "Next step" at bounding box center [784, 711] width 366 height 20
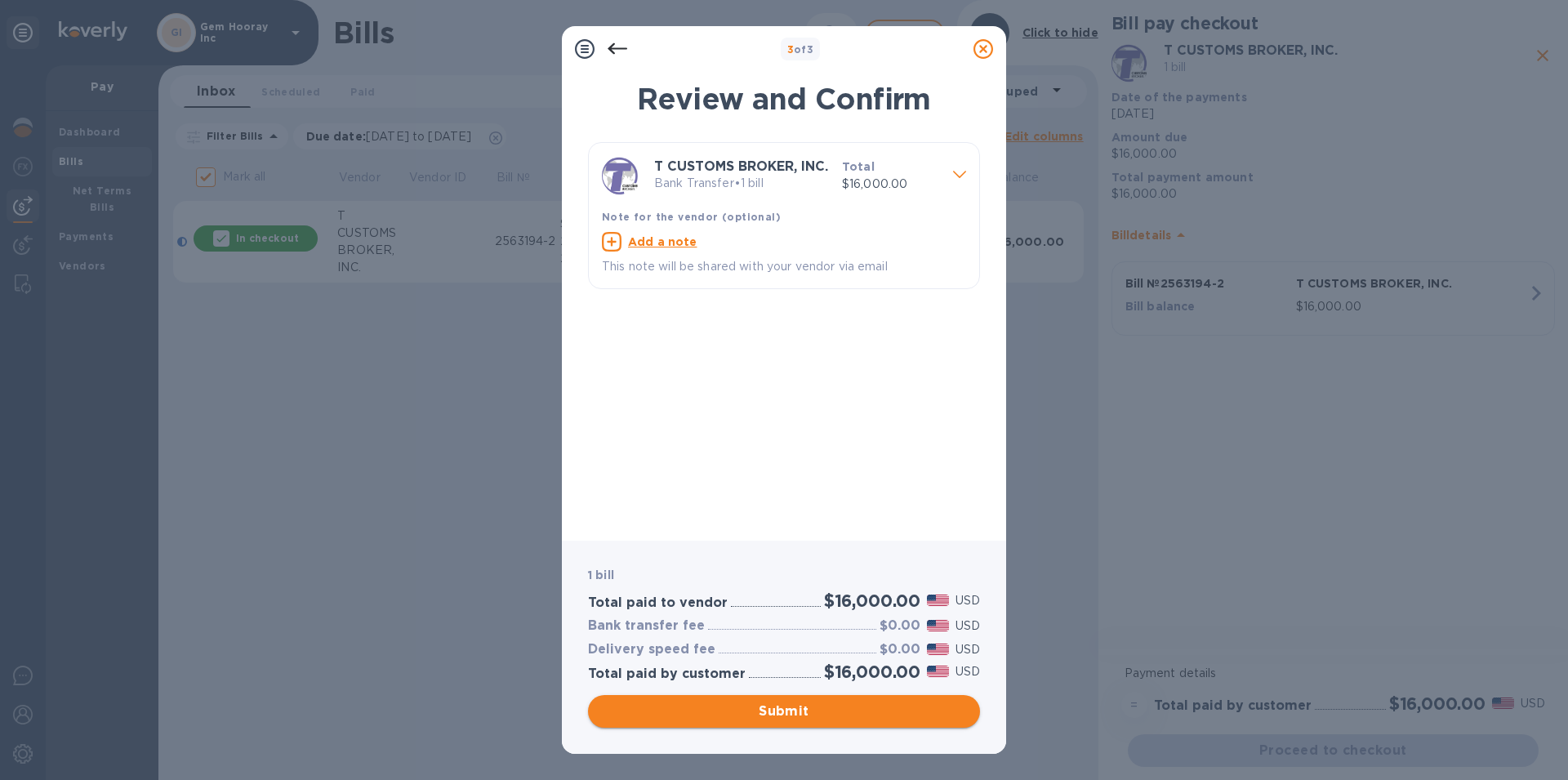
click at [855, 715] on span "Submit" at bounding box center [784, 711] width 366 height 20
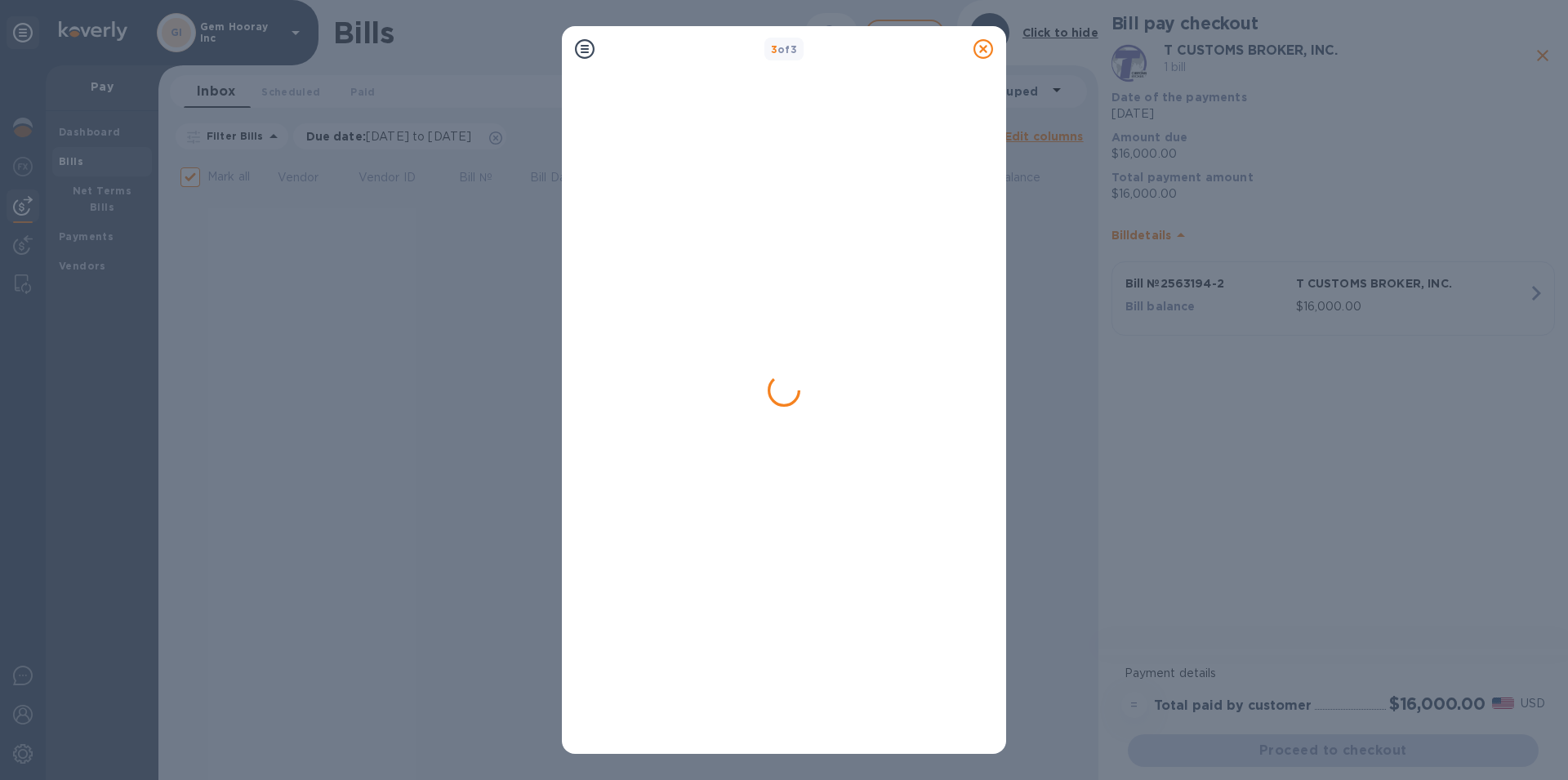
checkbox input "false"
